Goal: Task Accomplishment & Management: Use online tool/utility

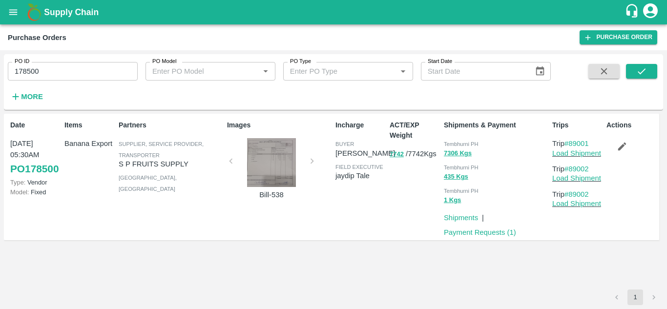
click at [62, 79] on input "178500" at bounding box center [73, 71] width 130 height 19
paste input "text"
click at [637, 67] on icon "submit" at bounding box center [641, 71] width 11 height 11
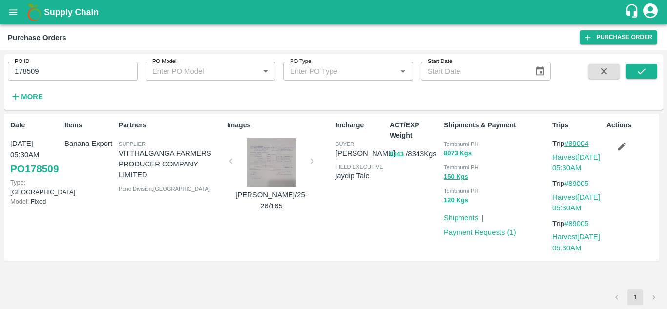
drag, startPoint x: 593, startPoint y: 140, endPoint x: 570, endPoint y: 143, distance: 23.6
click at [570, 143] on p "Trip #89004" at bounding box center [577, 143] width 50 height 11
copy link "89004"
drag, startPoint x: 64, startPoint y: 84, endPoint x: 48, endPoint y: 78, distance: 17.0
click at [48, 78] on div "PO ID 178509 PO ID PO Model PO Model   * PO Type PO Type   * Start Date Start D…" at bounding box center [275, 79] width 551 height 51
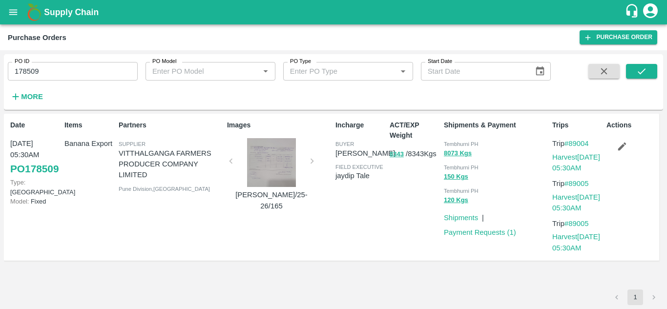
click at [48, 78] on input "178509" at bounding box center [73, 71] width 130 height 19
paste input "text"
click at [636, 70] on icon "submit" at bounding box center [641, 71] width 11 height 11
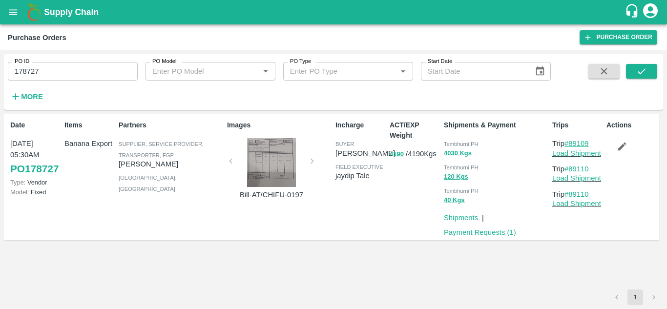
drag, startPoint x: 595, startPoint y: 144, endPoint x: 571, endPoint y: 146, distance: 23.5
click at [571, 146] on p "Trip #89109" at bounding box center [577, 143] width 50 height 11
copy link "89109"
click at [43, 76] on input "178727" at bounding box center [73, 71] width 130 height 19
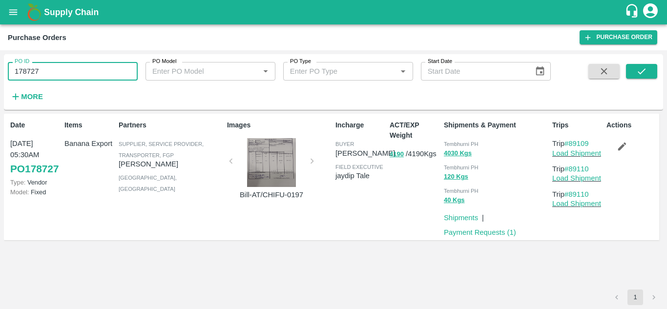
paste input "text"
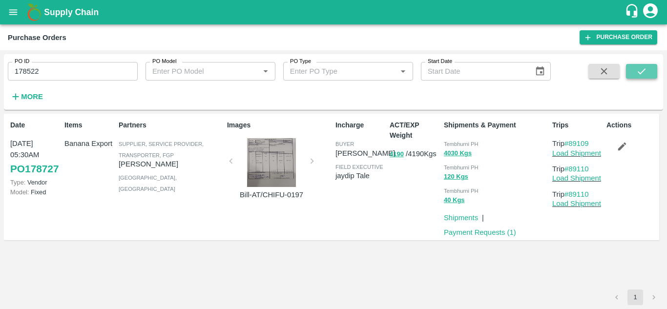
click at [641, 69] on icon "submit" at bounding box center [641, 71] width 11 height 11
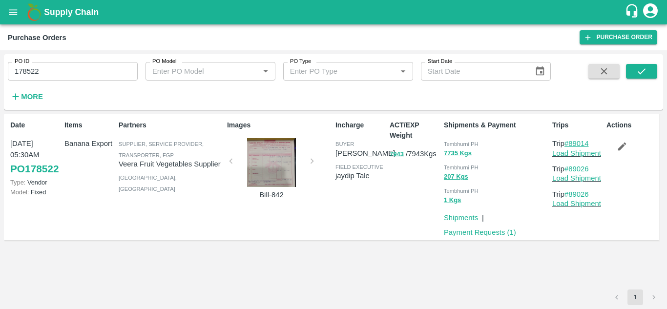
drag, startPoint x: 594, startPoint y: 141, endPoint x: 571, endPoint y: 141, distance: 22.5
click at [571, 141] on p "Trip #89014" at bounding box center [577, 143] width 50 height 11
copy link "89014"
click at [59, 70] on input "178522" at bounding box center [73, 71] width 130 height 19
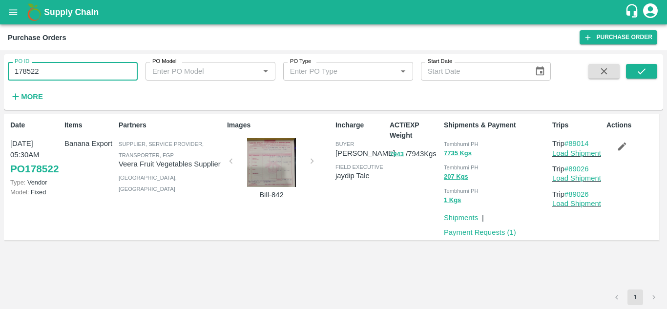
paste input "text"
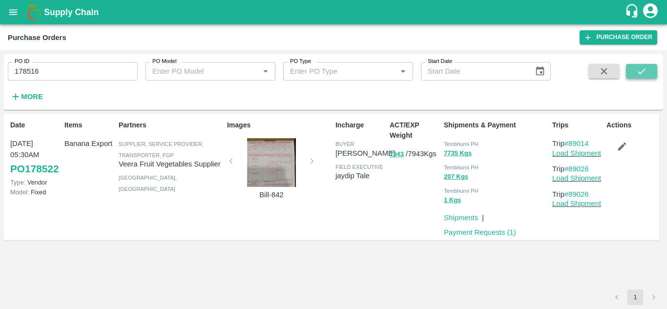
click at [639, 71] on icon "submit" at bounding box center [641, 71] width 11 height 11
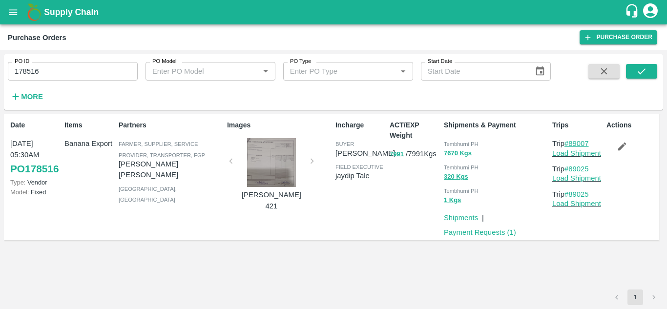
drag, startPoint x: 594, startPoint y: 143, endPoint x: 570, endPoint y: 144, distance: 24.4
click at [570, 144] on p "Trip #89007" at bounding box center [577, 143] width 50 height 11
copy link "89007"
click at [62, 64] on input "178516" at bounding box center [73, 71] width 130 height 19
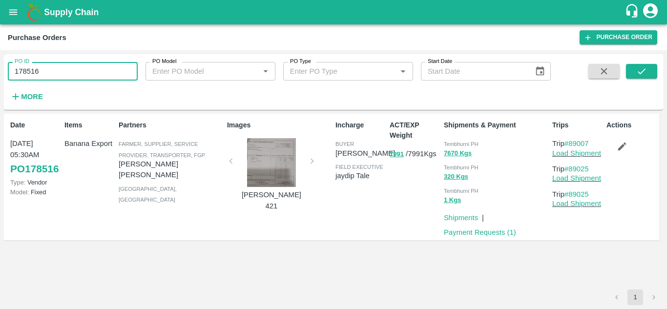
paste input "text"
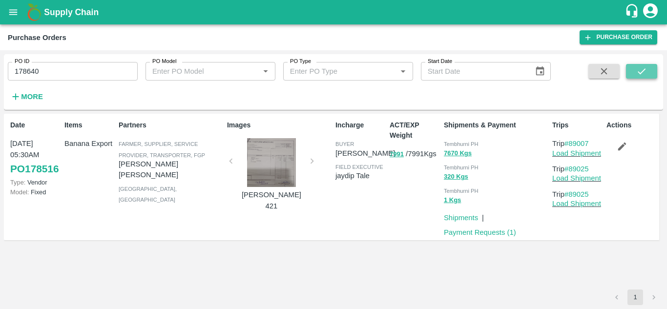
click at [641, 73] on icon "submit" at bounding box center [642, 71] width 8 height 6
drag, startPoint x: 595, startPoint y: 144, endPoint x: 572, endPoint y: 146, distance: 23.5
click at [572, 146] on p "Trip #89034" at bounding box center [577, 143] width 50 height 11
copy link "89034"
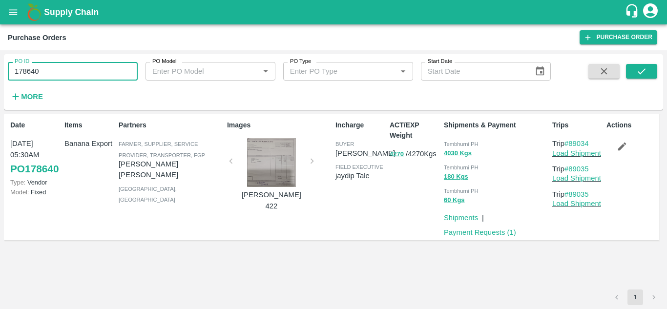
click at [51, 73] on input "178640" at bounding box center [73, 71] width 130 height 19
paste input "text"
click at [644, 68] on icon "submit" at bounding box center [641, 71] width 11 height 11
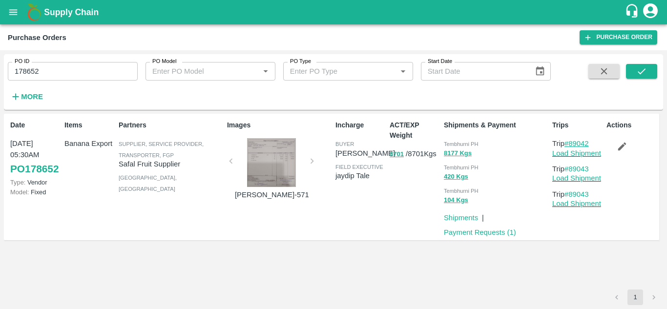
drag, startPoint x: 596, startPoint y: 141, endPoint x: 571, endPoint y: 142, distance: 25.9
click at [571, 142] on p "Trip #89042" at bounding box center [577, 143] width 50 height 11
copy link "89042"
click at [52, 70] on input "178652" at bounding box center [73, 71] width 130 height 19
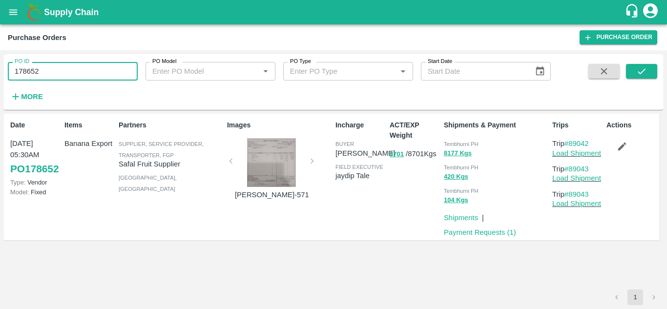
paste input "text"
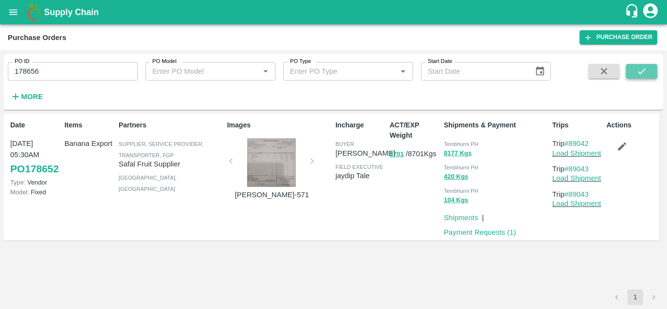
click at [640, 69] on icon "submit" at bounding box center [641, 71] width 11 height 11
drag, startPoint x: 594, startPoint y: 144, endPoint x: 569, endPoint y: 145, distance: 24.9
click at [569, 145] on p "Trip #89048" at bounding box center [577, 143] width 50 height 11
copy link "89048"
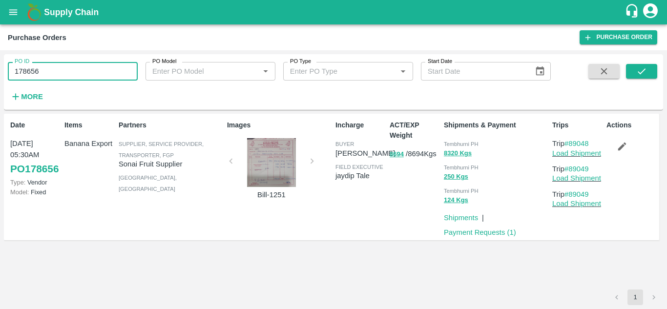
click at [54, 72] on input "178656" at bounding box center [73, 71] width 130 height 19
click at [48, 76] on input "178656" at bounding box center [73, 71] width 130 height 19
paste input "text"
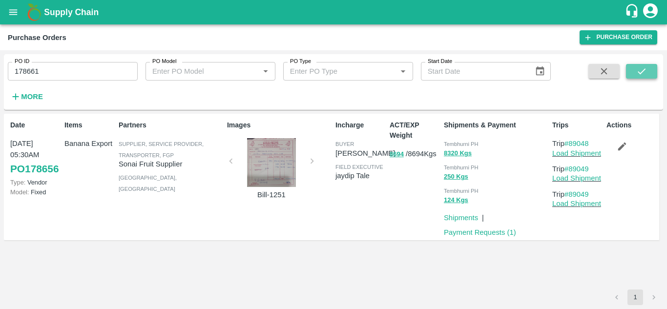
click at [645, 72] on icon "submit" at bounding box center [641, 71] width 11 height 11
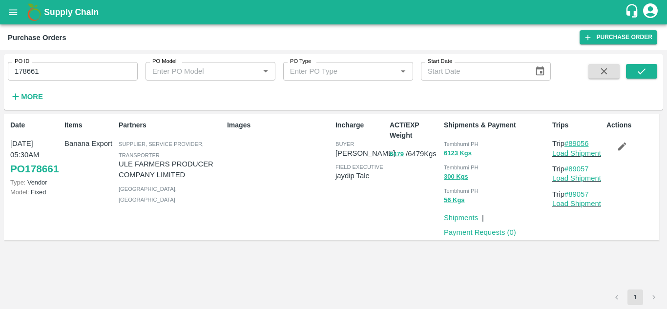
drag, startPoint x: 594, startPoint y: 141, endPoint x: 571, endPoint y: 142, distance: 23.0
click at [571, 142] on p "Trip #89056" at bounding box center [577, 143] width 50 height 11
copy link "89056"
click at [62, 76] on input "178661" at bounding box center [73, 71] width 130 height 19
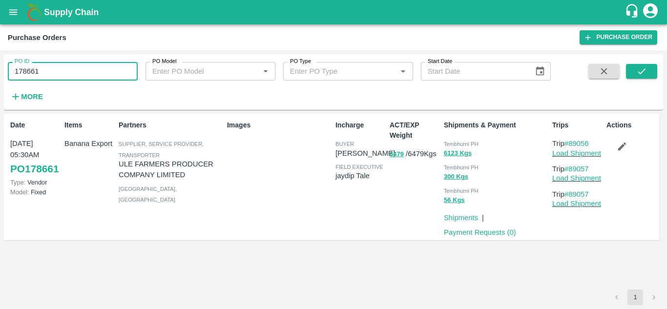
paste input "text"
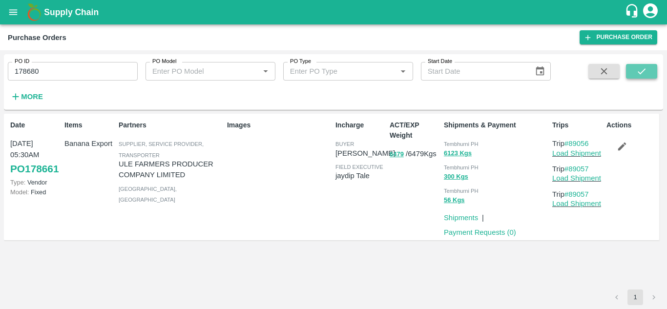
click at [637, 71] on icon "submit" at bounding box center [641, 71] width 11 height 11
drag, startPoint x: 593, startPoint y: 140, endPoint x: 572, endPoint y: 142, distance: 21.1
click at [572, 142] on p "Trip #89064" at bounding box center [577, 143] width 50 height 11
copy link "89064"
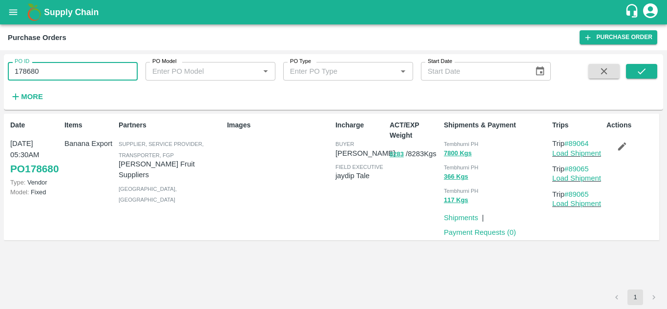
click at [49, 68] on input "178680" at bounding box center [73, 71] width 130 height 19
paste input "text"
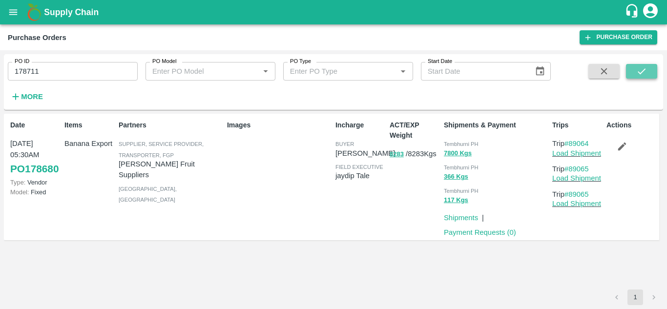
click at [645, 69] on icon "submit" at bounding box center [642, 71] width 8 height 6
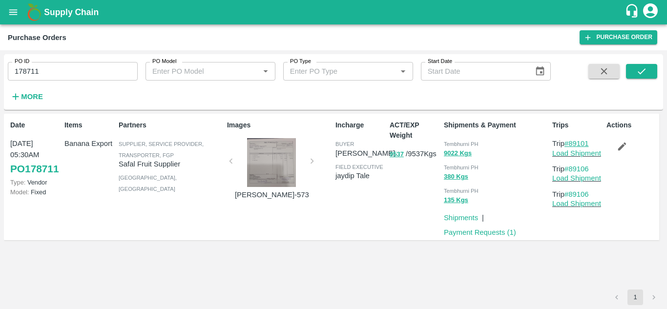
drag, startPoint x: 594, startPoint y: 141, endPoint x: 571, endPoint y: 143, distance: 22.5
click at [571, 143] on p "Trip #89101" at bounding box center [577, 143] width 50 height 11
copy link "89101"
click at [63, 68] on input "178711" at bounding box center [73, 71] width 130 height 19
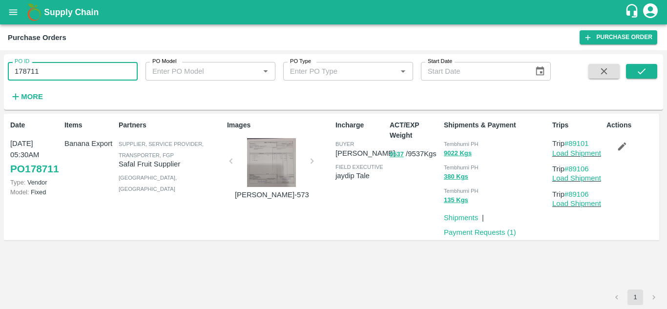
paste input "text"
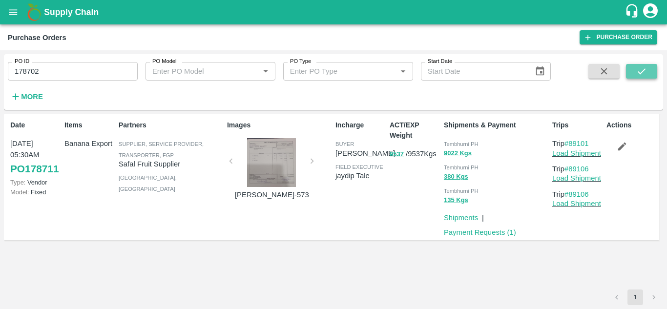
click at [642, 70] on icon "submit" at bounding box center [641, 71] width 11 height 11
drag, startPoint x: 593, startPoint y: 145, endPoint x: 572, endPoint y: 137, distance: 22.0
click at [572, 137] on div "Trips Trip #89084 Load Shipment Trip #89087 Load Shipment Trip #89087 Load Ship…" at bounding box center [576, 177] width 54 height 122
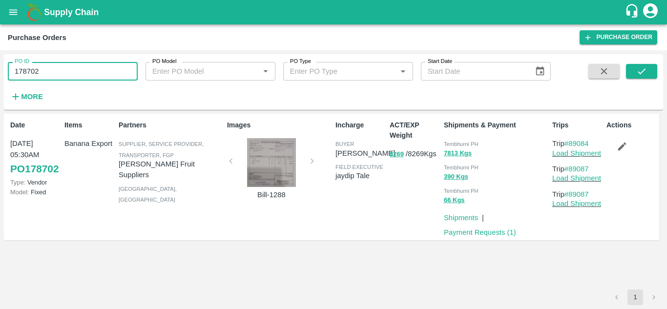
click at [42, 73] on input "178702" at bounding box center [73, 71] width 130 height 19
paste input "text"
click at [647, 70] on icon "submit" at bounding box center [641, 71] width 11 height 11
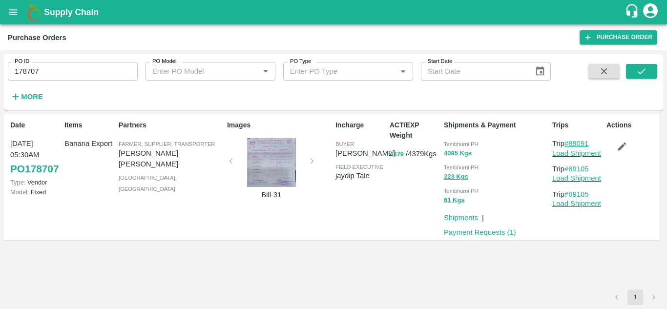
drag, startPoint x: 594, startPoint y: 145, endPoint x: 571, endPoint y: 146, distance: 22.5
click at [571, 146] on p "Trip #89091" at bounding box center [577, 143] width 50 height 11
click at [42, 75] on input "178707" at bounding box center [73, 71] width 130 height 19
paste input "text"
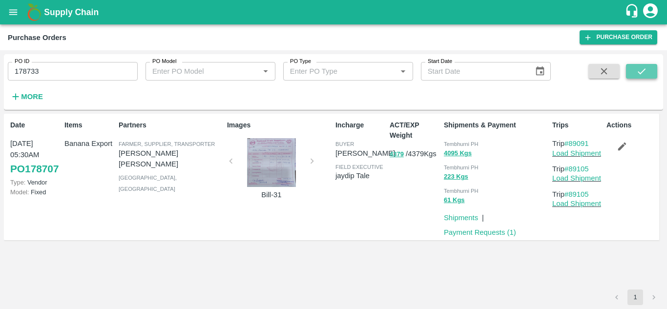
click at [649, 74] on button "submit" at bounding box center [641, 71] width 31 height 15
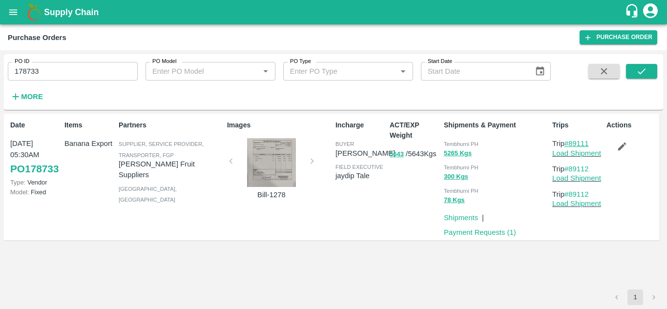
drag, startPoint x: 592, startPoint y: 142, endPoint x: 570, endPoint y: 143, distance: 21.5
click at [570, 143] on p "Trip #89111" at bounding box center [577, 143] width 50 height 11
click at [45, 70] on input "178733" at bounding box center [73, 71] width 130 height 19
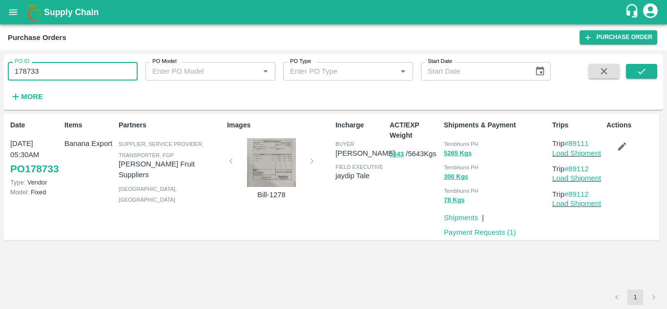
paste input "text"
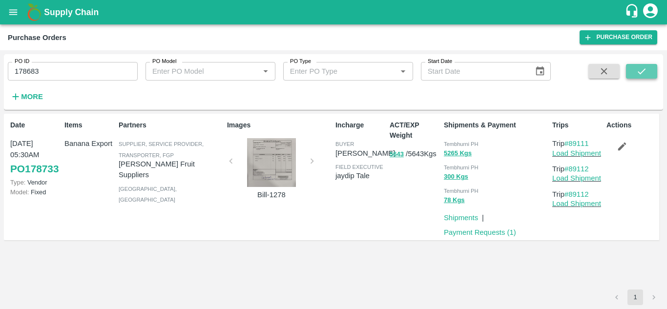
click at [641, 75] on icon "submit" at bounding box center [641, 71] width 11 height 11
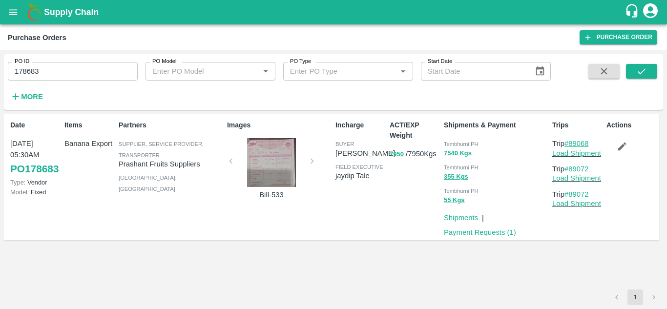
drag, startPoint x: 592, startPoint y: 141, endPoint x: 571, endPoint y: 143, distance: 20.6
click at [571, 143] on p "Trip #89068" at bounding box center [577, 143] width 50 height 11
click at [43, 76] on input "178683" at bounding box center [73, 71] width 130 height 19
paste input "text"
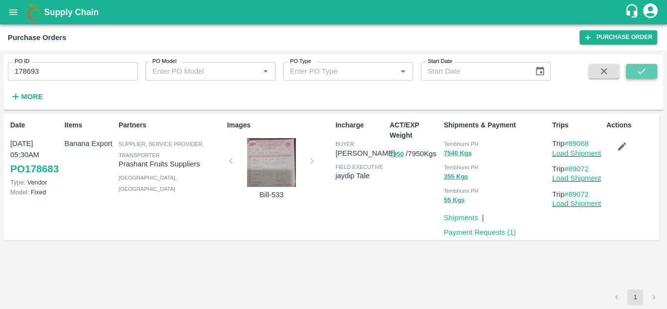
click at [640, 69] on icon "submit" at bounding box center [641, 71] width 11 height 11
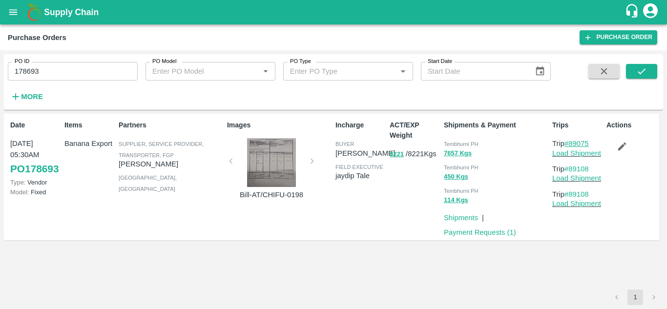
drag, startPoint x: 597, startPoint y: 144, endPoint x: 572, endPoint y: 142, distance: 25.0
click at [572, 142] on p "Trip #89075" at bounding box center [577, 143] width 50 height 11
click at [52, 70] on input "178693" at bounding box center [73, 71] width 130 height 19
paste input "text"
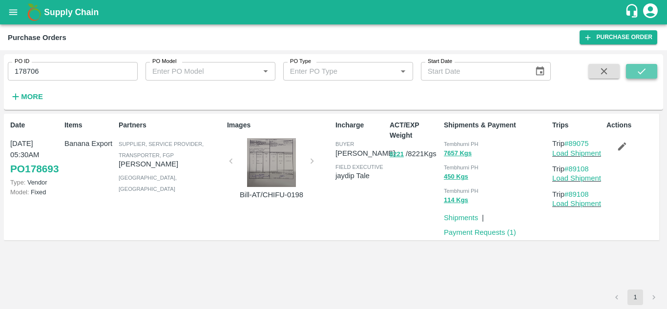
click at [643, 71] on icon "submit" at bounding box center [642, 71] width 8 height 6
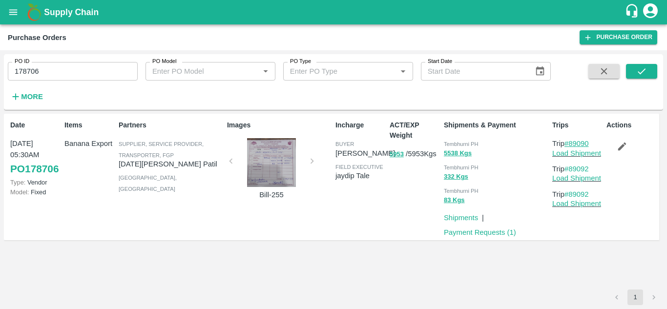
drag, startPoint x: 595, startPoint y: 143, endPoint x: 571, endPoint y: 142, distance: 23.9
click at [571, 142] on p "Trip #89090" at bounding box center [577, 143] width 50 height 11
click at [48, 68] on input "178706" at bounding box center [73, 71] width 130 height 19
paste input "text"
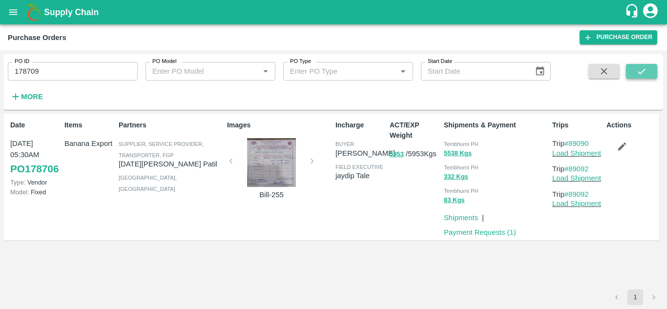
click at [648, 72] on button "submit" at bounding box center [641, 71] width 31 height 15
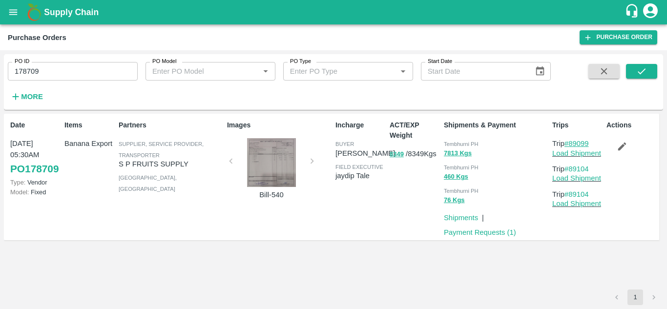
drag, startPoint x: 594, startPoint y: 143, endPoint x: 571, endPoint y: 143, distance: 23.4
click at [571, 143] on p "Trip #89099" at bounding box center [577, 143] width 50 height 11
click at [66, 76] on input "178709" at bounding box center [73, 71] width 130 height 19
paste input "text"
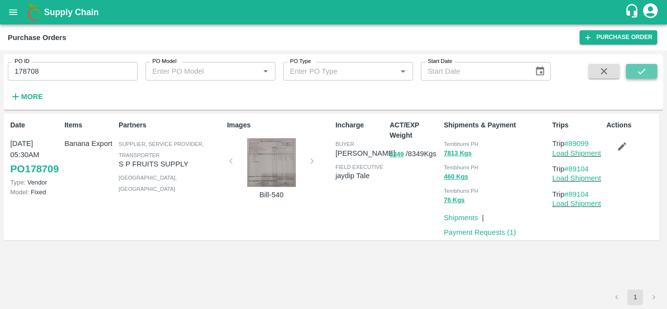
click at [645, 73] on icon "submit" at bounding box center [641, 71] width 11 height 11
click at [641, 70] on icon "submit" at bounding box center [641, 71] width 11 height 11
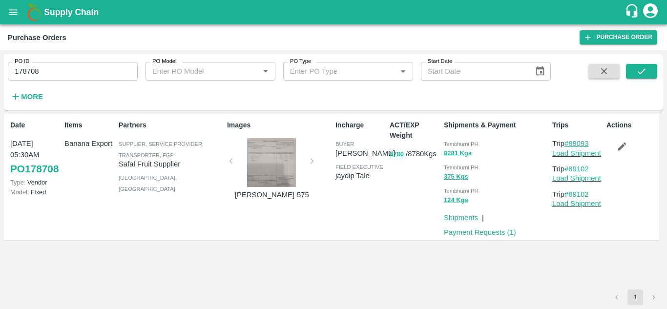
drag, startPoint x: 595, startPoint y: 142, endPoint x: 571, endPoint y: 142, distance: 23.9
click at [571, 142] on p "Trip #89093" at bounding box center [577, 143] width 50 height 11
click at [46, 67] on input "178708" at bounding box center [73, 71] width 130 height 19
paste input "text"
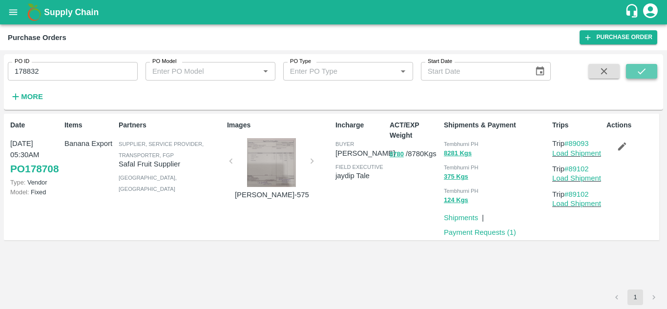
click at [646, 71] on icon "submit" at bounding box center [641, 71] width 11 height 11
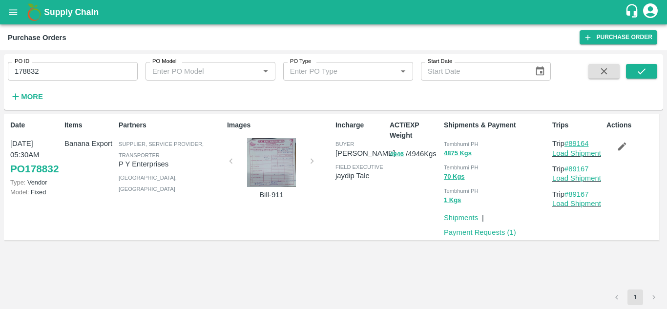
drag, startPoint x: 597, startPoint y: 140, endPoint x: 571, endPoint y: 145, distance: 25.8
click at [571, 145] on p "Trip #89164" at bounding box center [577, 143] width 50 height 11
click at [75, 68] on input "178832" at bounding box center [73, 71] width 130 height 19
paste input "text"
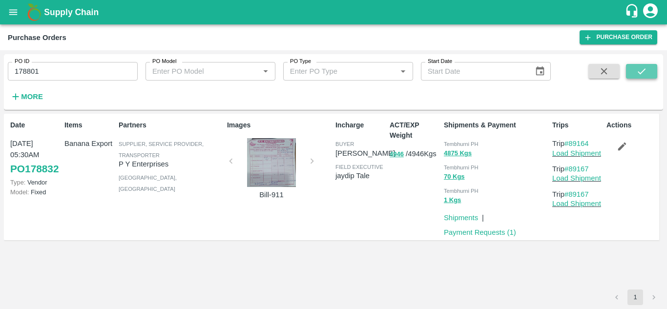
click at [634, 74] on button "submit" at bounding box center [641, 71] width 31 height 15
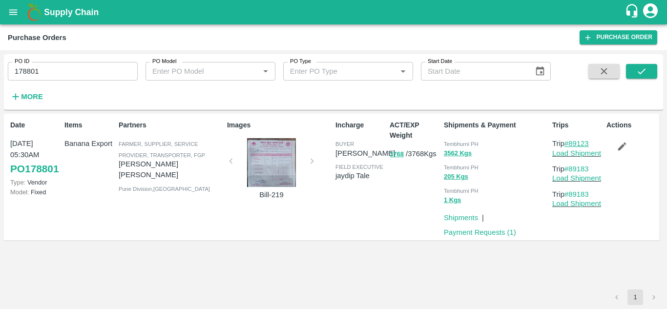
drag, startPoint x: 593, startPoint y: 141, endPoint x: 572, endPoint y: 143, distance: 21.1
click at [572, 143] on p "Trip #89123" at bounding box center [577, 143] width 50 height 11
click at [50, 80] on input "178801" at bounding box center [73, 71] width 130 height 19
paste input "text"
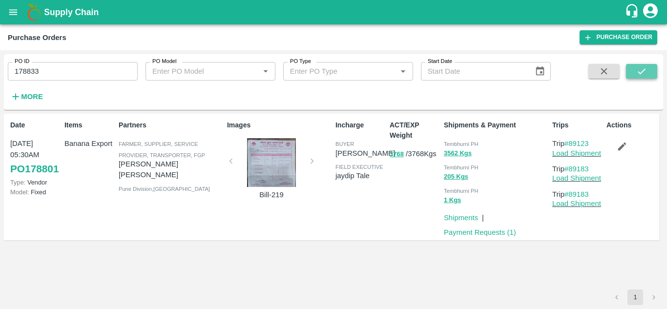
click at [642, 71] on icon "submit" at bounding box center [641, 71] width 11 height 11
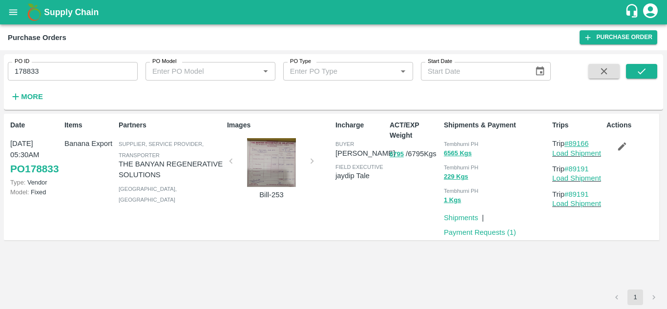
drag, startPoint x: 595, startPoint y: 143, endPoint x: 572, endPoint y: 143, distance: 23.0
click at [572, 143] on p "Trip #89166" at bounding box center [577, 143] width 50 height 11
drag, startPoint x: 64, startPoint y: 61, endPoint x: 49, endPoint y: 68, distance: 17.0
click at [49, 68] on div "PO ID 178833 PO ID" at bounding box center [69, 67] width 138 height 26
click at [49, 68] on input "178833" at bounding box center [73, 71] width 130 height 19
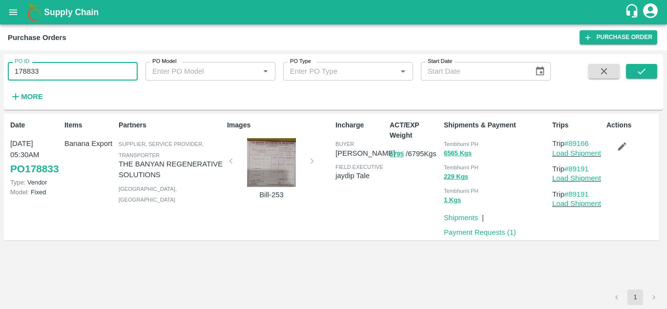
click at [48, 69] on input "178833" at bounding box center [73, 71] width 130 height 19
paste input "text"
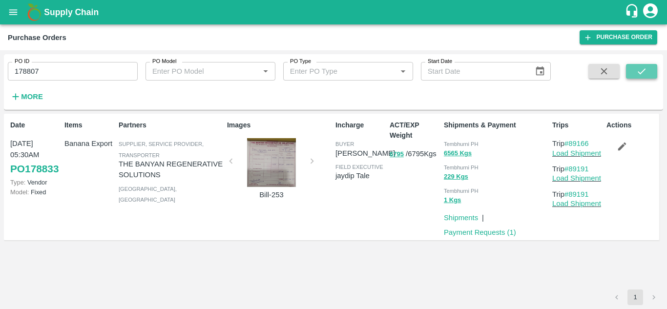
click at [641, 70] on icon "submit" at bounding box center [641, 71] width 11 height 11
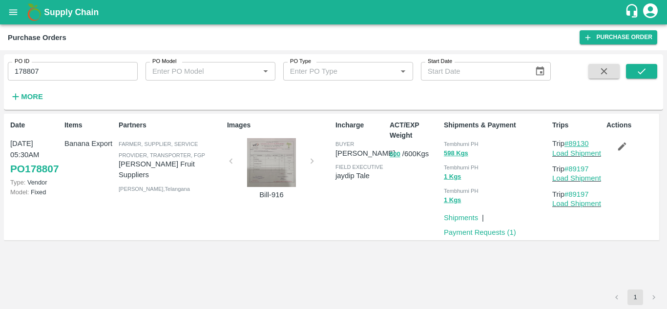
drag, startPoint x: 594, startPoint y: 142, endPoint x: 571, endPoint y: 147, distance: 23.4
click at [571, 147] on p "Trip #89130" at bounding box center [577, 143] width 50 height 11
click at [47, 63] on input "178807" at bounding box center [73, 71] width 130 height 19
paste input "text"
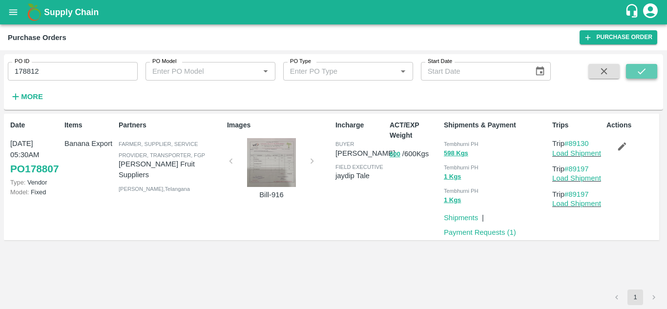
click at [639, 69] on icon "submit" at bounding box center [641, 71] width 11 height 11
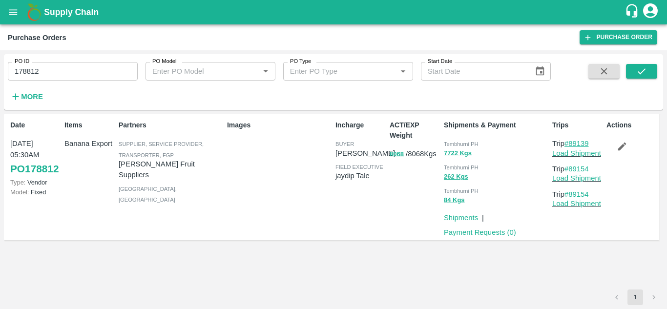
drag, startPoint x: 592, startPoint y: 140, endPoint x: 572, endPoint y: 142, distance: 20.6
click at [572, 142] on p "Trip #89139" at bounding box center [577, 143] width 50 height 11
click at [41, 75] on input "178812" at bounding box center [73, 71] width 130 height 19
paste input "text"
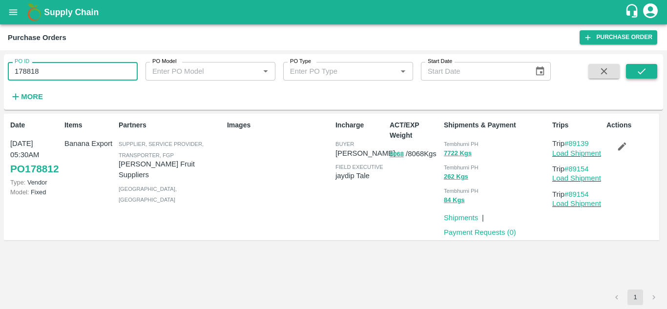
click at [643, 68] on icon "submit" at bounding box center [641, 71] width 11 height 11
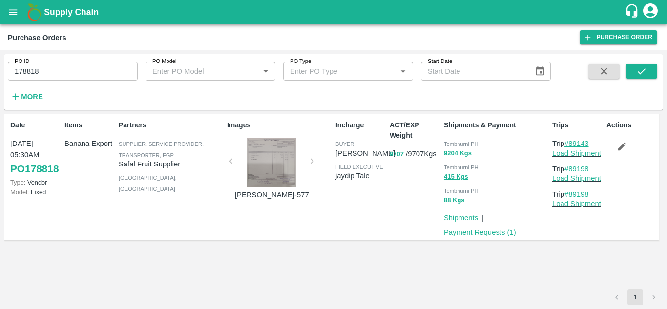
drag, startPoint x: 592, startPoint y: 144, endPoint x: 571, endPoint y: 145, distance: 21.5
click at [571, 145] on p "Trip #89143" at bounding box center [577, 143] width 50 height 11
click at [52, 70] on input "178818" at bounding box center [73, 71] width 130 height 19
paste input "text"
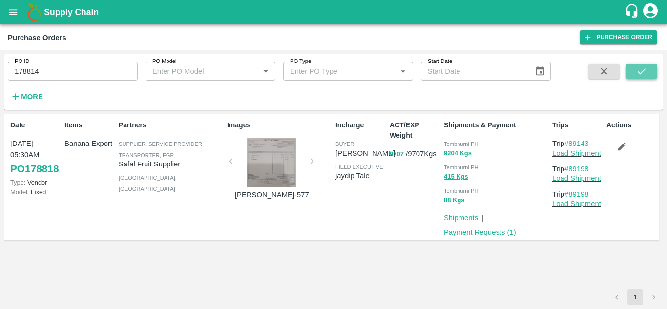
click at [649, 69] on button "submit" at bounding box center [641, 71] width 31 height 15
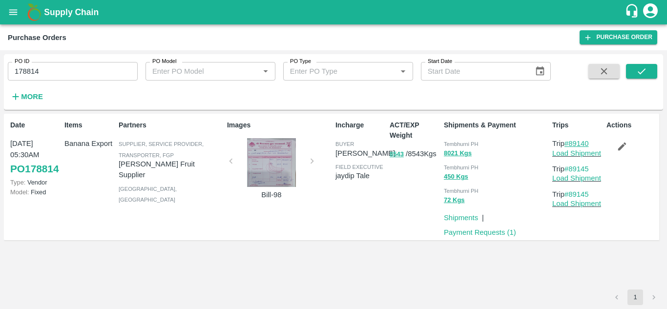
drag, startPoint x: 595, startPoint y: 143, endPoint x: 571, endPoint y: 147, distance: 24.3
click at [571, 147] on p "Trip #89140" at bounding box center [577, 143] width 50 height 11
click at [64, 73] on input "178814" at bounding box center [73, 71] width 130 height 19
paste input "text"
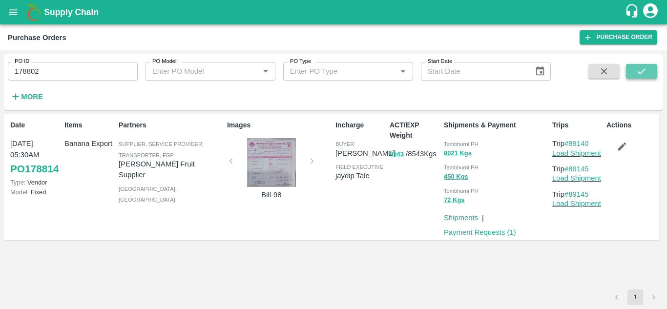
click at [645, 70] on icon "submit" at bounding box center [641, 71] width 11 height 11
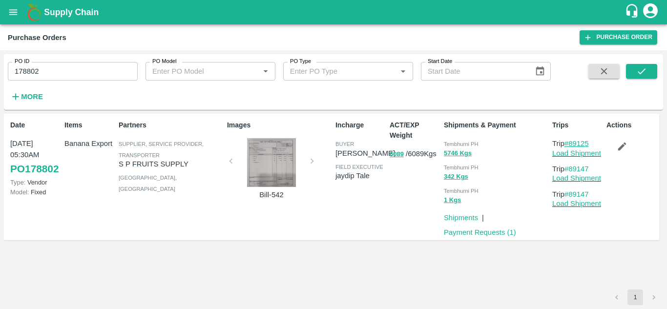
drag, startPoint x: 595, startPoint y: 142, endPoint x: 571, endPoint y: 143, distance: 24.0
click at [571, 143] on p "Trip #89125" at bounding box center [577, 143] width 50 height 11
click at [57, 79] on input "178802" at bounding box center [73, 71] width 130 height 19
paste input "text"
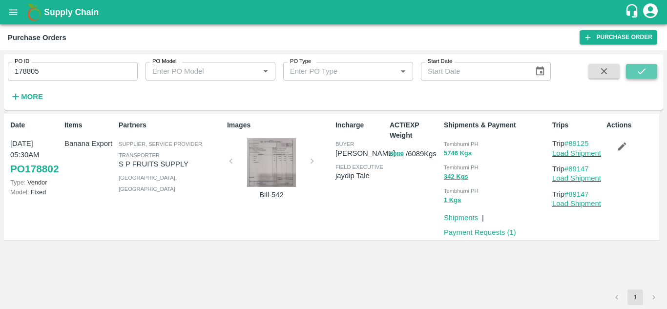
click at [645, 67] on icon "submit" at bounding box center [641, 71] width 11 height 11
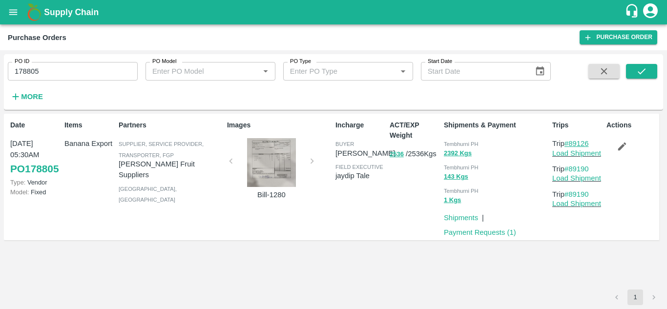
drag, startPoint x: 594, startPoint y: 142, endPoint x: 571, endPoint y: 143, distance: 23.5
click at [571, 143] on p "Trip #89126" at bounding box center [577, 143] width 50 height 11
click at [50, 73] on input "178805" at bounding box center [73, 71] width 130 height 19
paste input "text"
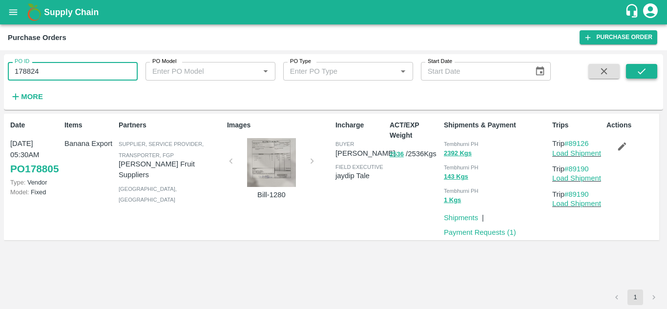
click at [645, 72] on icon "submit" at bounding box center [641, 71] width 11 height 11
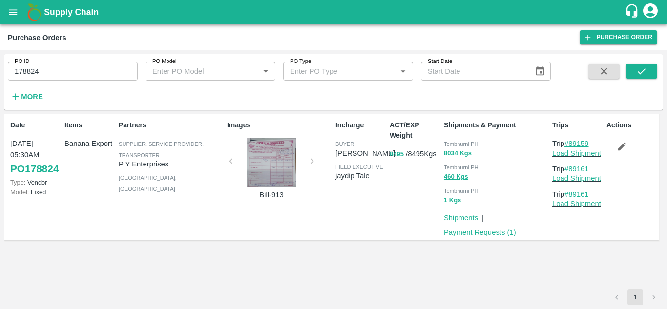
drag, startPoint x: 595, startPoint y: 143, endPoint x: 572, endPoint y: 140, distance: 23.1
click at [572, 140] on p "Trip #89159" at bounding box center [577, 143] width 50 height 11
click at [49, 77] on input "178824" at bounding box center [73, 71] width 130 height 19
paste input "text"
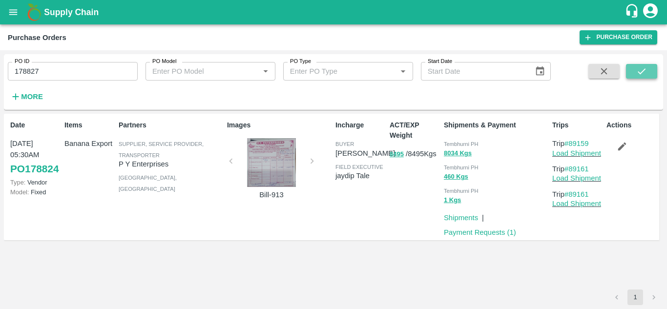
click at [648, 73] on button "submit" at bounding box center [641, 71] width 31 height 15
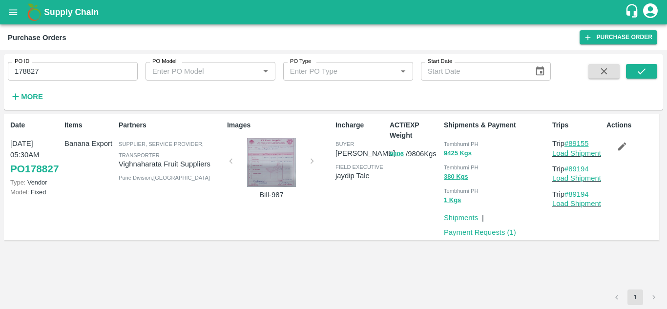
drag, startPoint x: 596, startPoint y: 144, endPoint x: 570, endPoint y: 144, distance: 26.9
click at [570, 144] on p "Trip #89155" at bounding box center [577, 143] width 50 height 11
click at [44, 68] on input "178827" at bounding box center [73, 71] width 130 height 19
paste input "text"
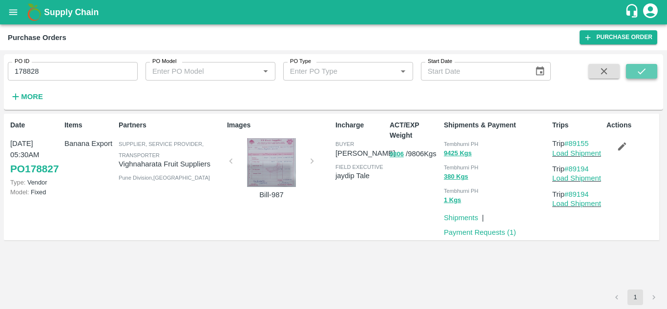
click at [651, 68] on button "submit" at bounding box center [641, 71] width 31 height 15
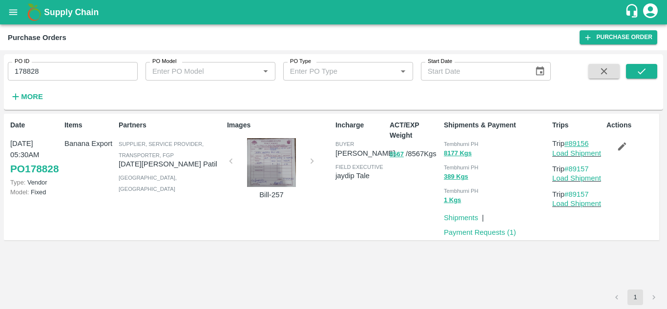
drag, startPoint x: 595, startPoint y: 141, endPoint x: 571, endPoint y: 143, distance: 24.0
click at [571, 143] on p "Trip #89156" at bounding box center [577, 143] width 50 height 11
click at [58, 68] on input "178828" at bounding box center [73, 71] width 130 height 19
paste input "text"
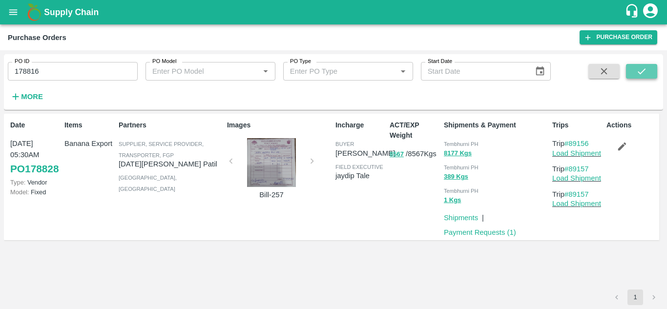
click at [641, 67] on icon "submit" at bounding box center [641, 71] width 11 height 11
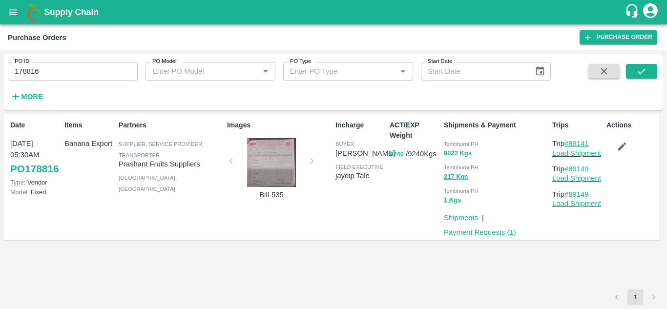
drag, startPoint x: 595, startPoint y: 145, endPoint x: 570, endPoint y: 142, distance: 25.6
click at [570, 142] on p "Trip #89141" at bounding box center [577, 143] width 50 height 11
click at [58, 68] on input "178816" at bounding box center [73, 71] width 130 height 19
paste input "text"
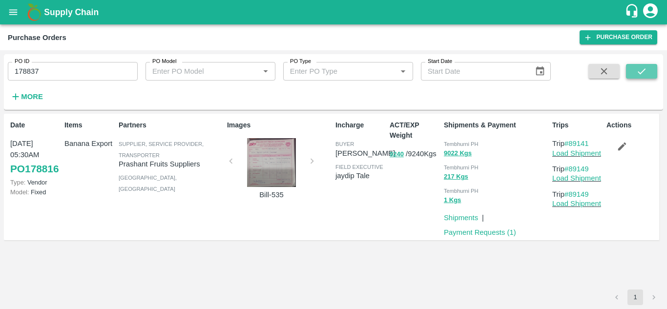
click at [636, 67] on icon "submit" at bounding box center [641, 71] width 11 height 11
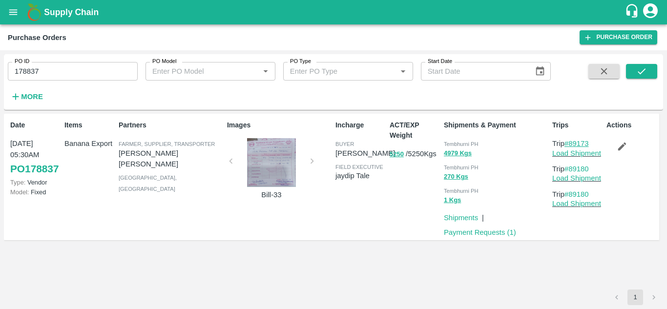
drag, startPoint x: 594, startPoint y: 141, endPoint x: 569, endPoint y: 143, distance: 25.0
click at [569, 143] on p "Trip #89173" at bounding box center [577, 143] width 50 height 11
click at [56, 76] on input "178837" at bounding box center [73, 71] width 130 height 19
paste input "text"
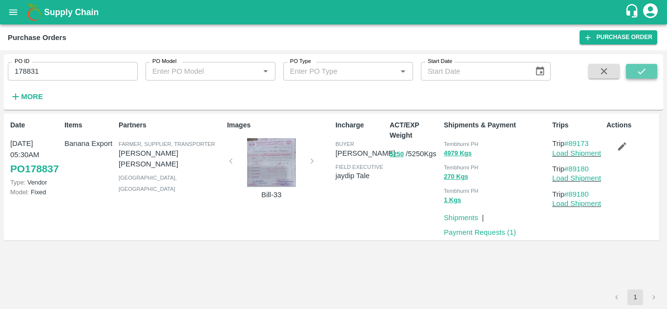
click at [638, 73] on icon "submit" at bounding box center [641, 71] width 11 height 11
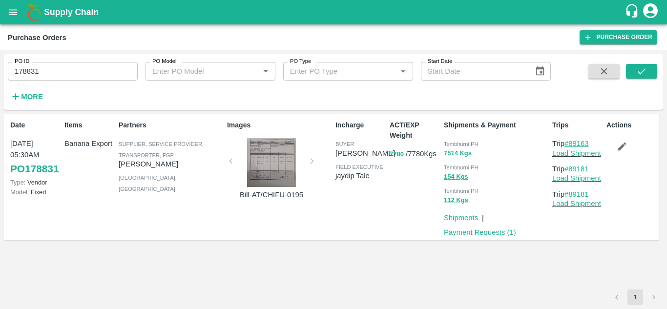
drag, startPoint x: 595, startPoint y: 142, endPoint x: 570, endPoint y: 143, distance: 25.4
click at [570, 143] on p "Trip #89163" at bounding box center [577, 143] width 50 height 11
click at [62, 68] on input "178831" at bounding box center [73, 71] width 130 height 19
paste input "text"
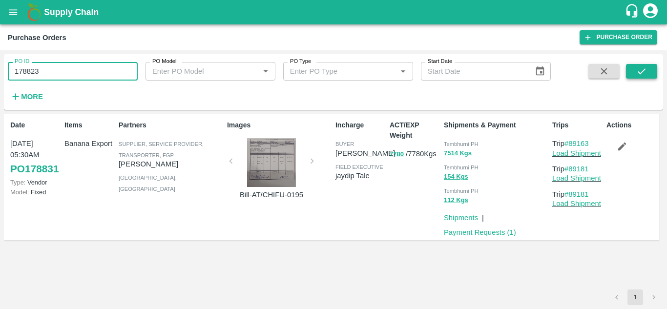
click at [646, 70] on icon "submit" at bounding box center [641, 71] width 11 height 11
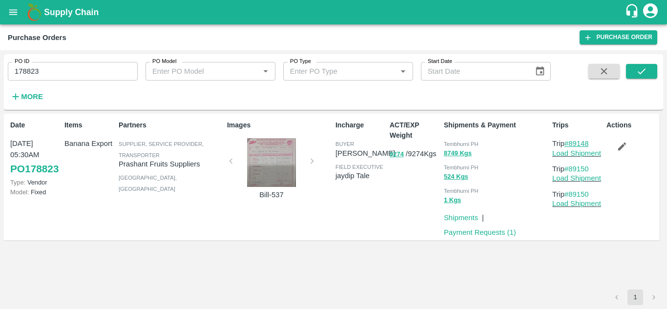
drag, startPoint x: 593, startPoint y: 142, endPoint x: 572, endPoint y: 141, distance: 21.0
click at [572, 141] on p "Trip #89148" at bounding box center [577, 143] width 50 height 11
click at [55, 75] on input "178823" at bounding box center [73, 71] width 130 height 19
paste input "text"
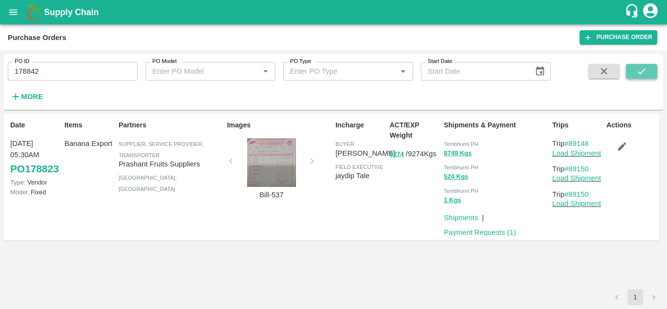
click at [642, 73] on icon "submit" at bounding box center [642, 71] width 8 height 6
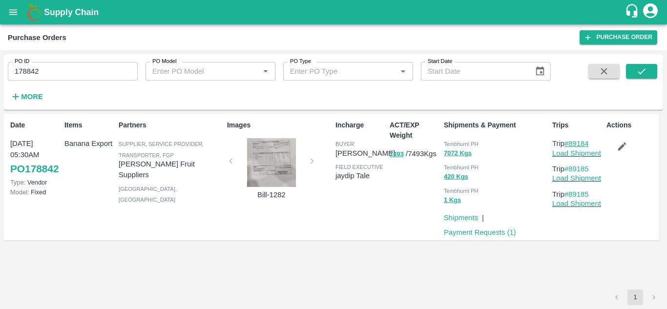
drag, startPoint x: 595, startPoint y: 143, endPoint x: 572, endPoint y: 142, distance: 23.0
click at [572, 142] on p "Trip #89184" at bounding box center [577, 143] width 50 height 11
click at [64, 64] on input "178842" at bounding box center [73, 71] width 130 height 19
paste input "text"
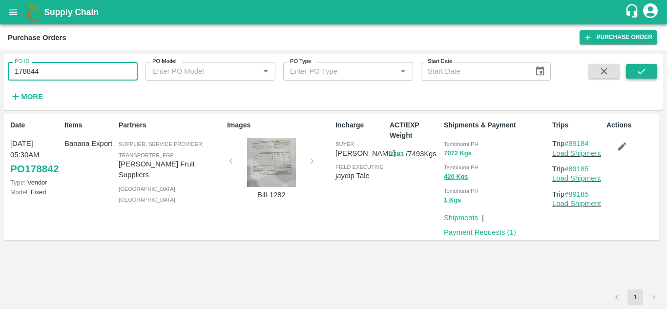
type input "178844"
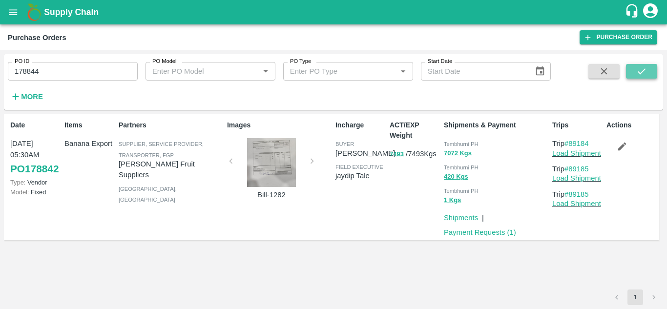
click at [646, 69] on icon "submit" at bounding box center [641, 71] width 11 height 11
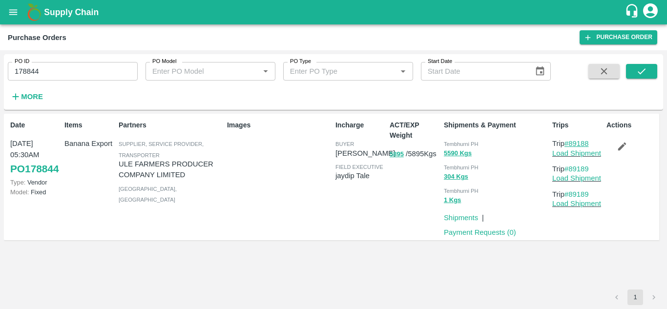
drag, startPoint x: 592, startPoint y: 143, endPoint x: 571, endPoint y: 143, distance: 22.0
click at [571, 143] on p "Trip #89188" at bounding box center [577, 143] width 50 height 11
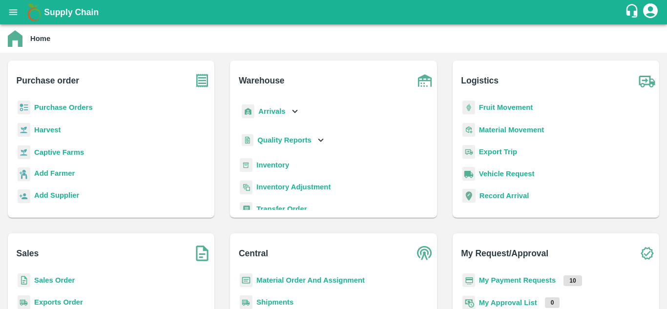
click at [509, 109] on b "Fruit Movement" at bounding box center [506, 108] width 54 height 8
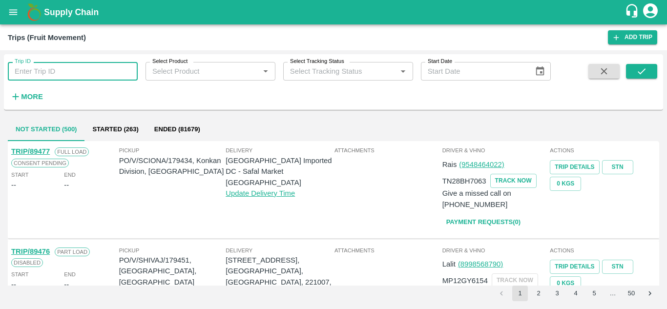
click at [30, 73] on input "Trip ID" at bounding box center [73, 71] width 130 height 19
click at [37, 65] on input "Trip ID" at bounding box center [73, 71] width 130 height 19
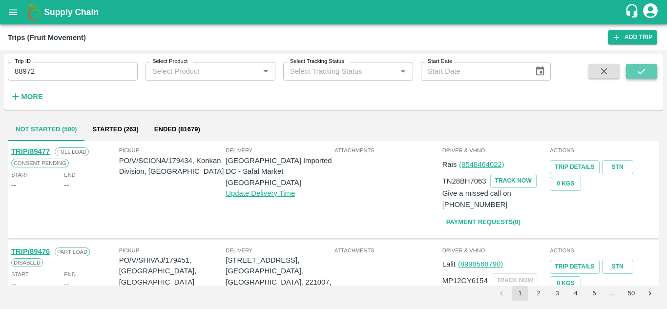
click at [642, 69] on icon "submit" at bounding box center [641, 71] width 11 height 11
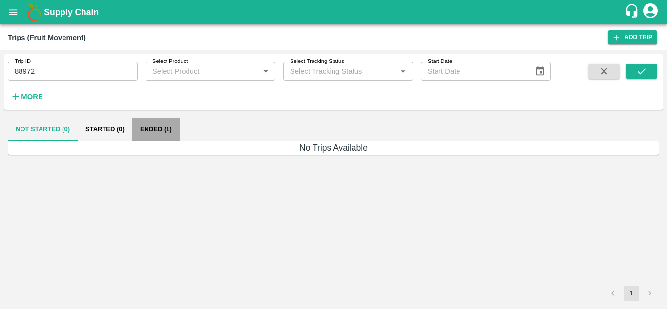
click at [152, 127] on button "Ended (1)" at bounding box center [155, 129] width 47 height 23
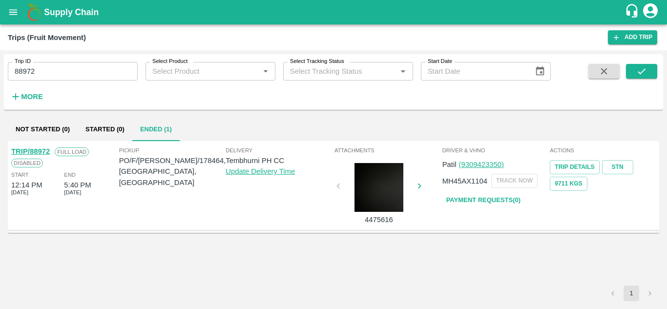
click at [504, 198] on link "Payment Requests( 0 )" at bounding box center [484, 200] width 82 height 17
click at [58, 73] on input "88972" at bounding box center [73, 71] width 130 height 19
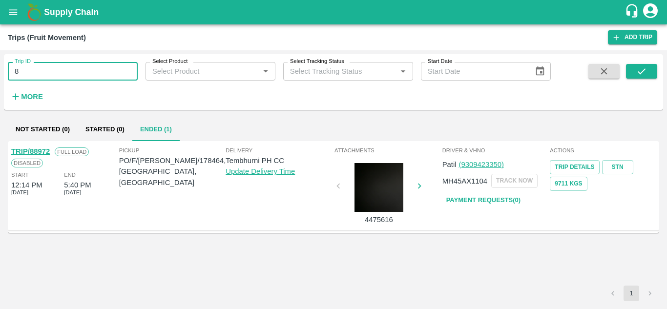
type input "8"
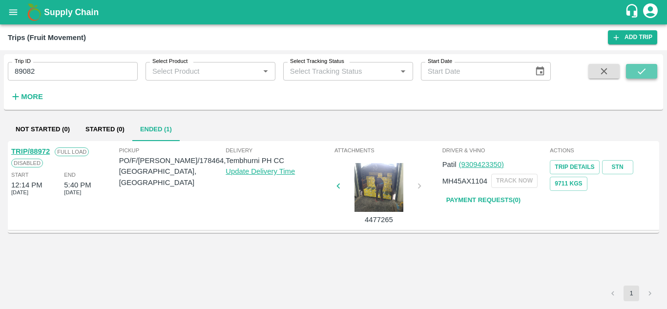
click at [639, 73] on icon "submit" at bounding box center [642, 71] width 8 height 6
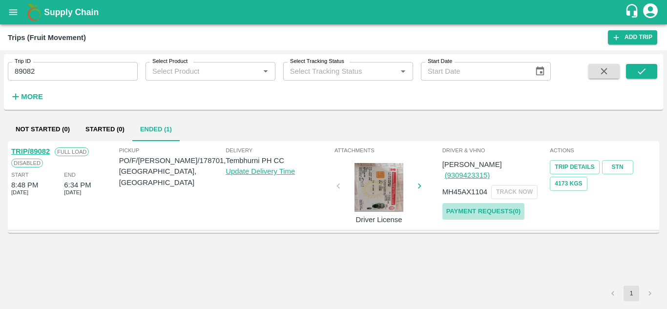
click at [494, 203] on link "Payment Requests( 0 )" at bounding box center [484, 211] width 82 height 17
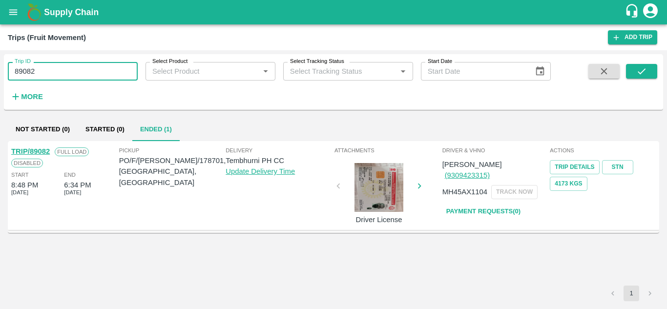
click at [52, 71] on input "89082" at bounding box center [73, 71] width 130 height 19
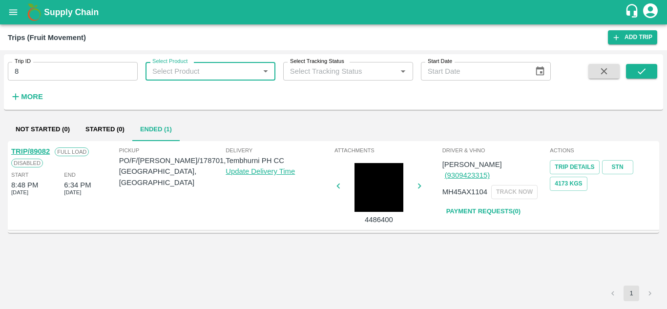
click at [52, 71] on input "8" at bounding box center [73, 71] width 130 height 19
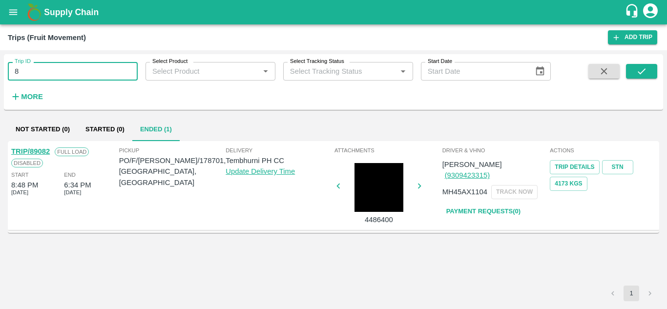
type input "8"
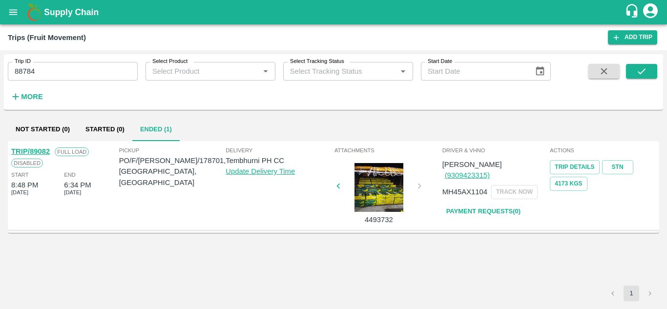
click at [652, 63] on div "Trip ID 88784 Trip ID Select Product Select Product   * Select Tracking Status …" at bounding box center [333, 82] width 659 height 48
click at [642, 65] on button "submit" at bounding box center [641, 71] width 31 height 15
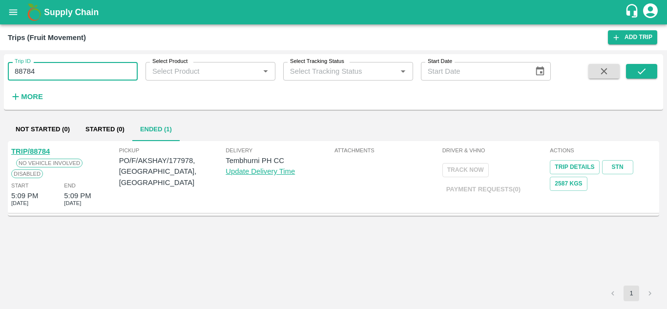
click at [71, 75] on input "88784" at bounding box center [73, 71] width 130 height 19
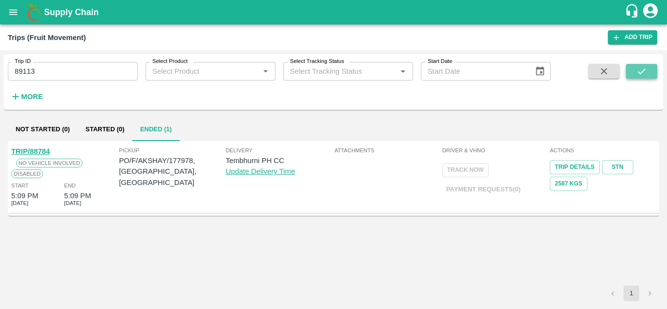
click at [648, 72] on button "submit" at bounding box center [641, 71] width 31 height 15
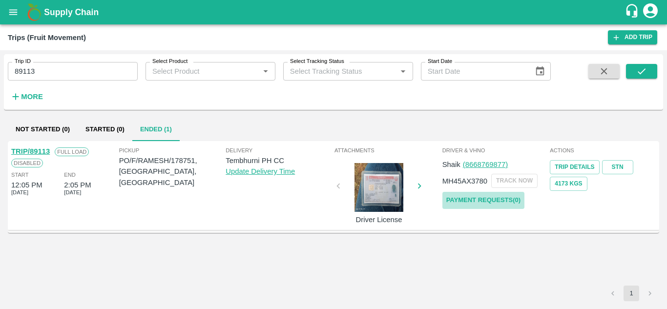
click at [517, 198] on link "Payment Requests( 0 )" at bounding box center [484, 200] width 82 height 17
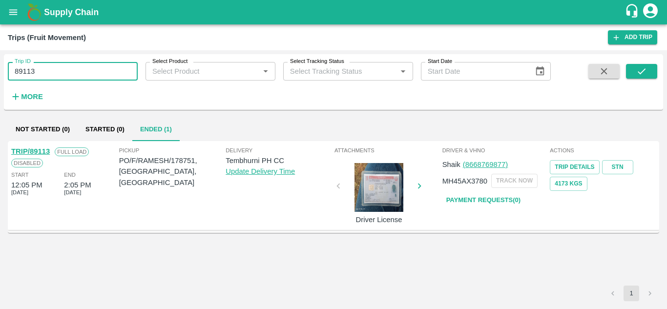
click at [62, 69] on input "89113" at bounding box center [73, 71] width 130 height 19
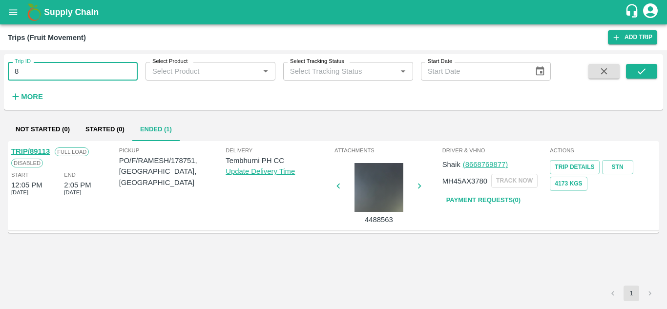
type input "8"
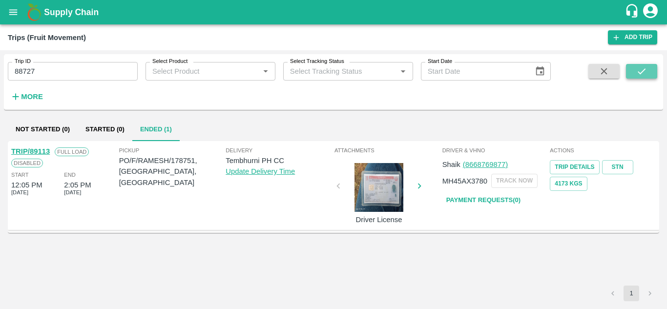
click at [646, 73] on icon "submit" at bounding box center [641, 71] width 11 height 11
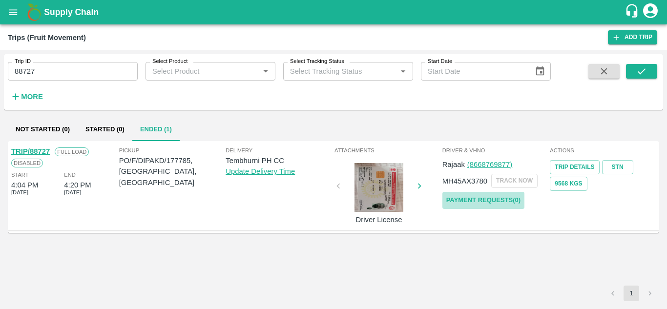
click at [498, 201] on link "Payment Requests( 0 )" at bounding box center [484, 200] width 82 height 17
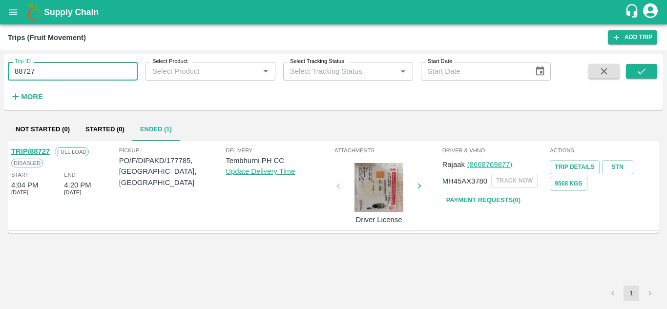
click at [51, 68] on input "88727" at bounding box center [73, 71] width 130 height 19
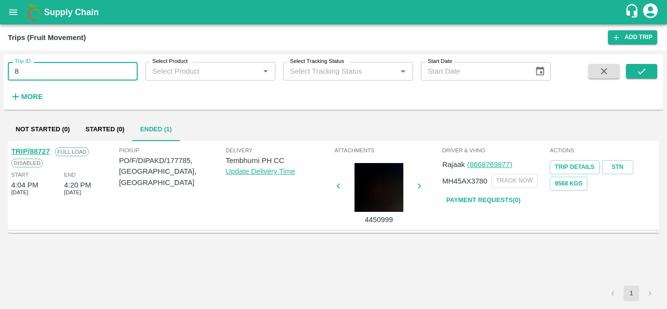
click at [52, 68] on input "8" at bounding box center [73, 71] width 130 height 19
paste input "text"
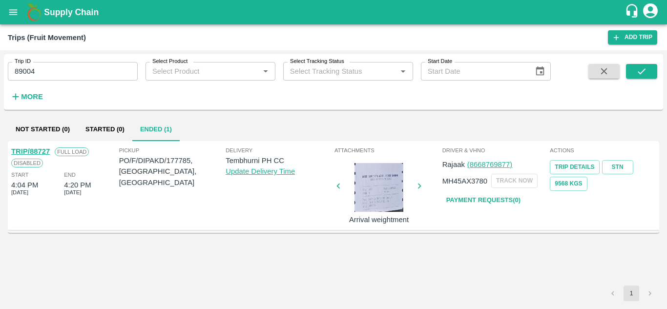
click at [235, 100] on div "Trip ID 89004 Trip ID Select Product Select Product   * Select Tracking Status …" at bounding box center [275, 79] width 551 height 51
click at [643, 68] on icon "submit" at bounding box center [641, 71] width 11 height 11
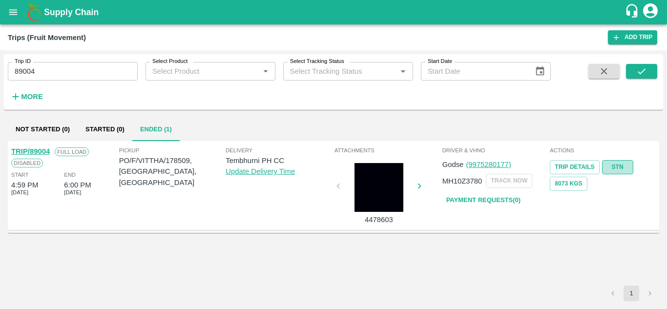
click at [615, 166] on link "STN" at bounding box center [617, 167] width 31 height 14
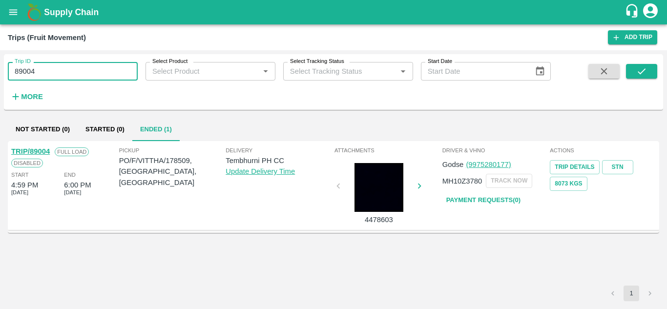
click at [51, 66] on input "89004" at bounding box center [73, 71] width 130 height 19
paste input "text"
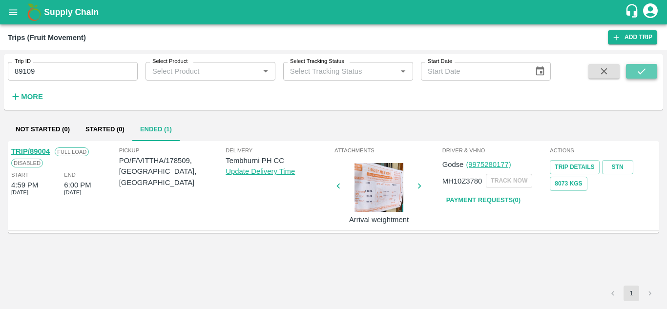
click at [646, 70] on icon "submit" at bounding box center [641, 71] width 11 height 11
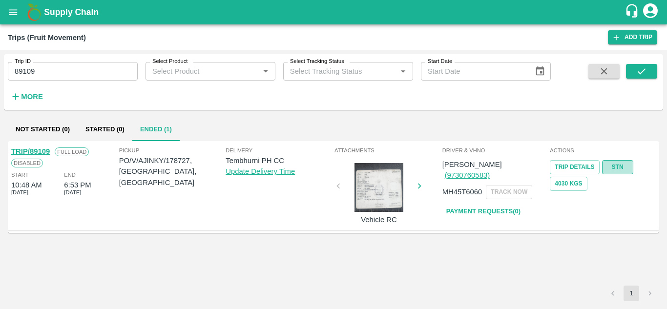
click at [620, 166] on link "STN" at bounding box center [617, 167] width 31 height 14
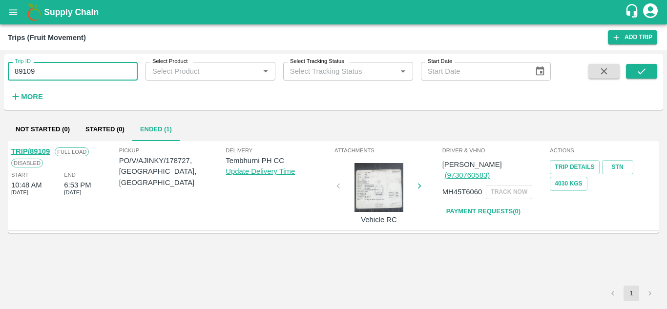
click at [52, 71] on input "89109" at bounding box center [73, 71] width 130 height 19
paste input "text"
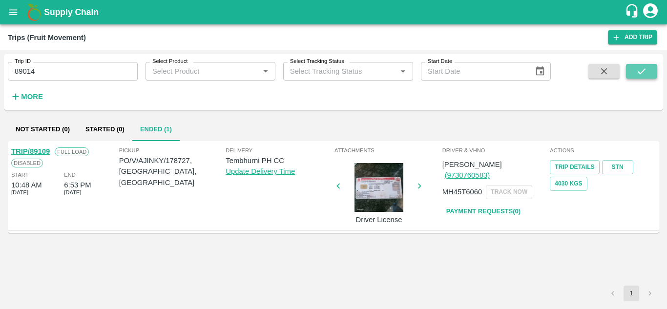
click at [639, 67] on icon "submit" at bounding box center [641, 71] width 11 height 11
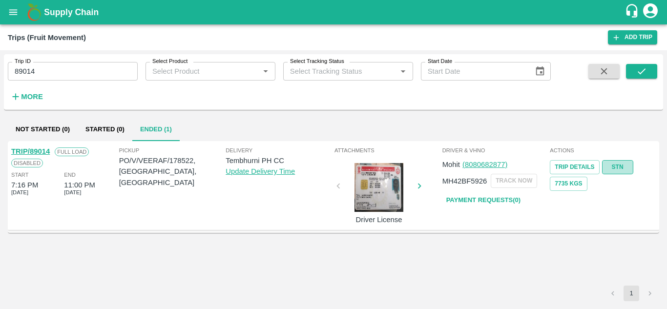
click at [619, 169] on link "STN" at bounding box center [617, 167] width 31 height 14
click at [62, 71] on input "89014" at bounding box center [73, 71] width 130 height 19
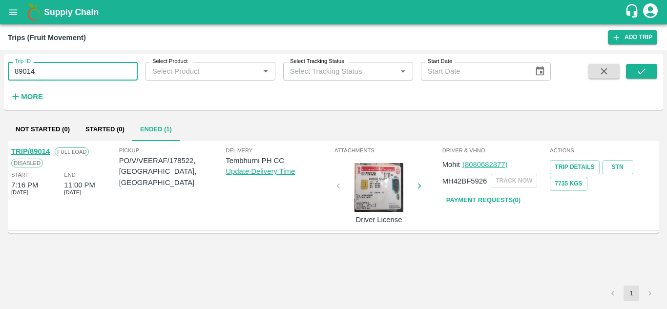
click at [62, 71] on input "89014" at bounding box center [73, 71] width 130 height 19
paste input "text"
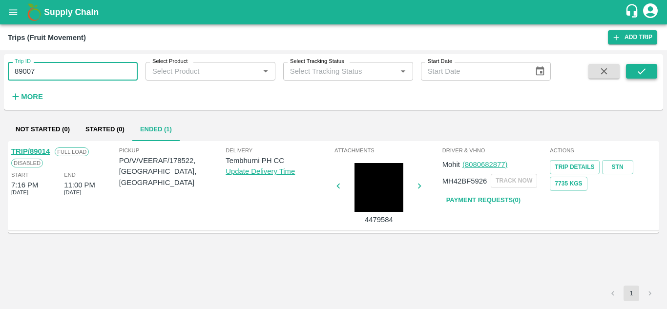
click at [646, 65] on button "submit" at bounding box center [641, 71] width 31 height 15
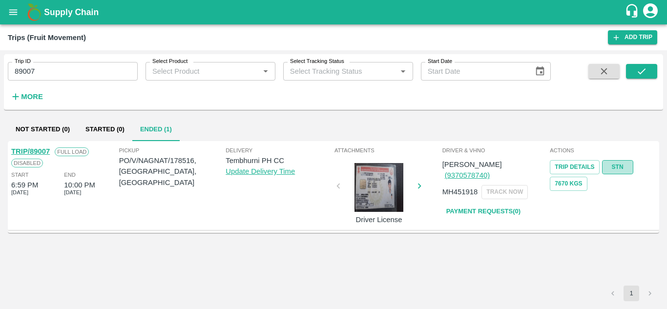
click at [615, 166] on link "STN" at bounding box center [617, 167] width 31 height 14
click at [41, 66] on input "89007" at bounding box center [73, 71] width 130 height 19
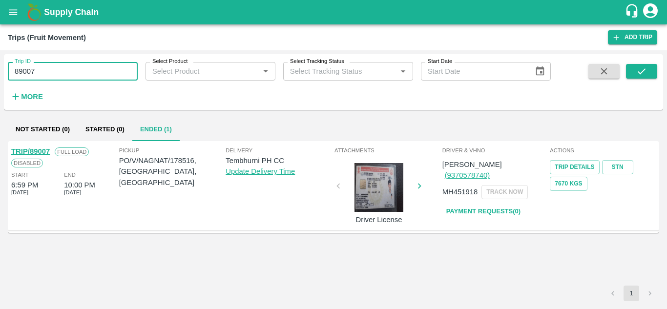
click at [41, 66] on input "89007" at bounding box center [73, 71] width 130 height 19
paste input "text"
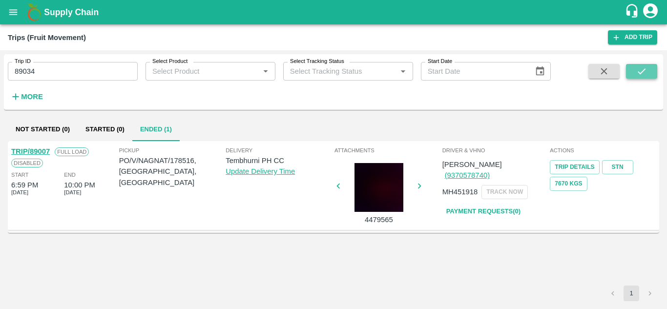
click at [650, 68] on button "submit" at bounding box center [641, 71] width 31 height 15
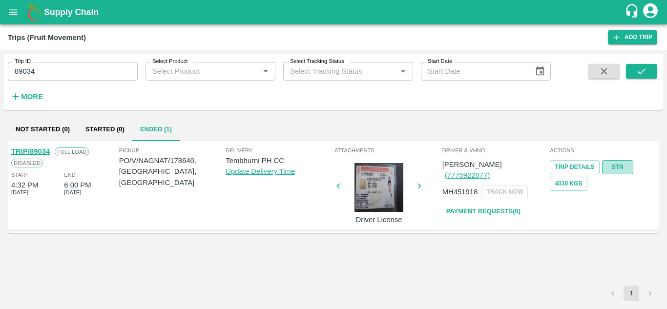
click at [622, 169] on link "STN" at bounding box center [617, 167] width 31 height 14
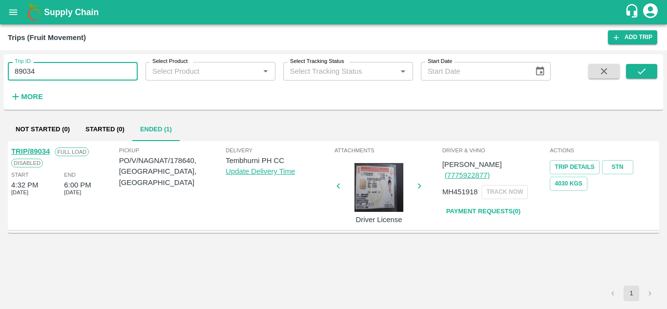
click at [50, 71] on input "89034" at bounding box center [73, 71] width 130 height 19
paste input "text"
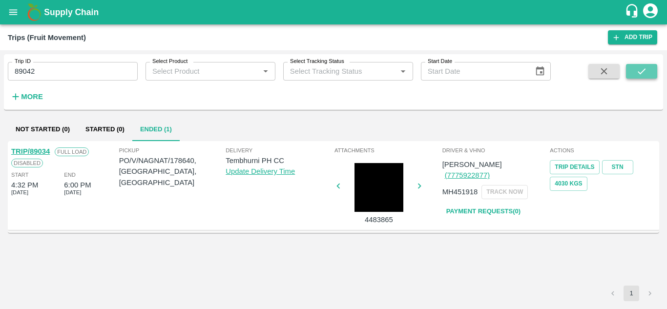
click at [646, 65] on button "submit" at bounding box center [641, 71] width 31 height 15
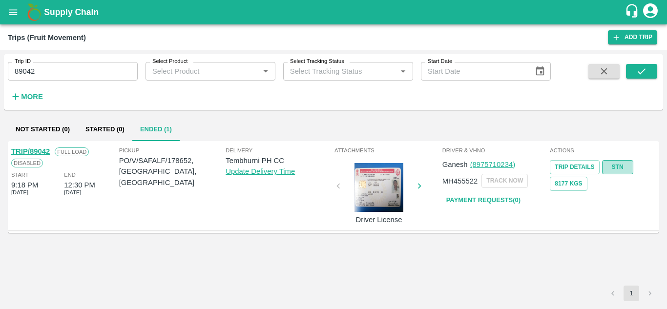
click at [622, 166] on link "STN" at bounding box center [617, 167] width 31 height 14
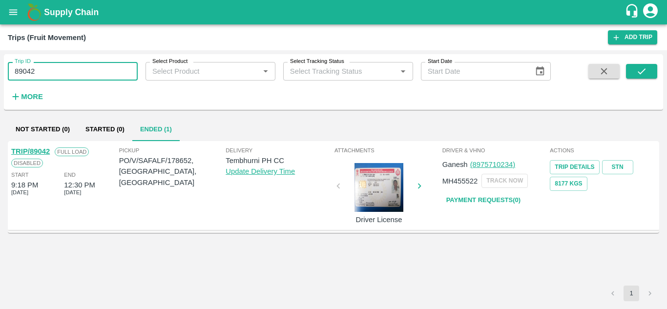
click at [72, 67] on input "89042" at bounding box center [73, 71] width 130 height 19
paste input "text"
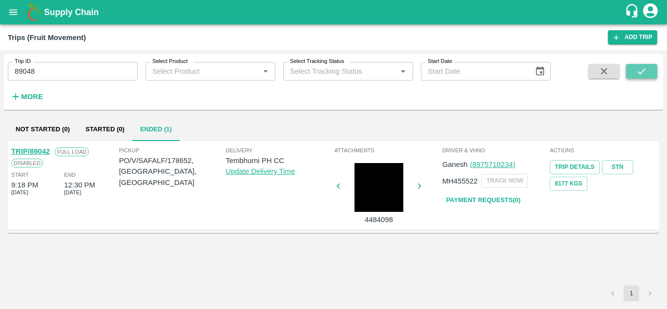
click at [641, 73] on icon "submit" at bounding box center [642, 71] width 8 height 6
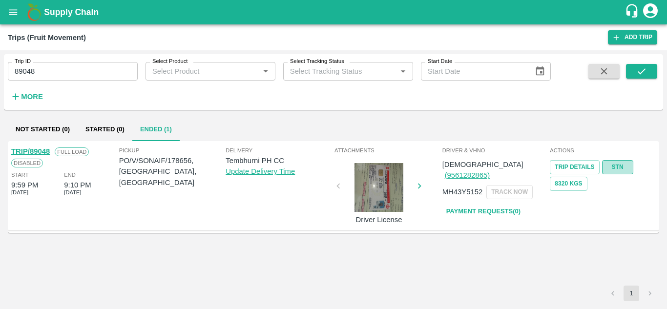
click at [620, 169] on link "STN" at bounding box center [617, 167] width 31 height 14
click at [54, 74] on input "89048" at bounding box center [73, 71] width 130 height 19
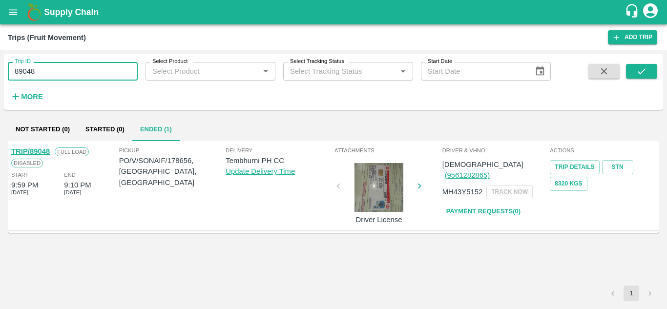
click at [54, 74] on input "89048" at bounding box center [73, 71] width 130 height 19
paste input "text"
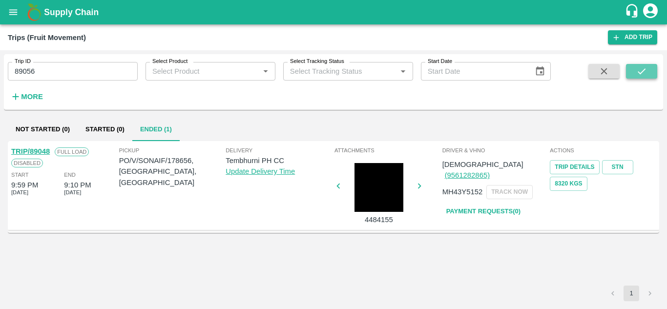
click at [653, 71] on button "submit" at bounding box center [641, 71] width 31 height 15
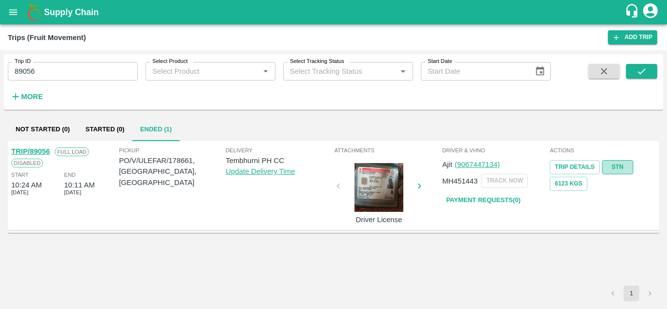
click at [614, 164] on link "STN" at bounding box center [617, 167] width 31 height 14
click at [38, 77] on input "89056" at bounding box center [73, 71] width 130 height 19
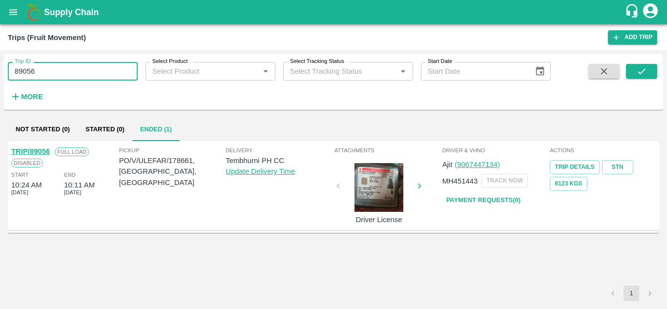
click at [38, 77] on input "89056" at bounding box center [73, 71] width 130 height 19
paste input "text"
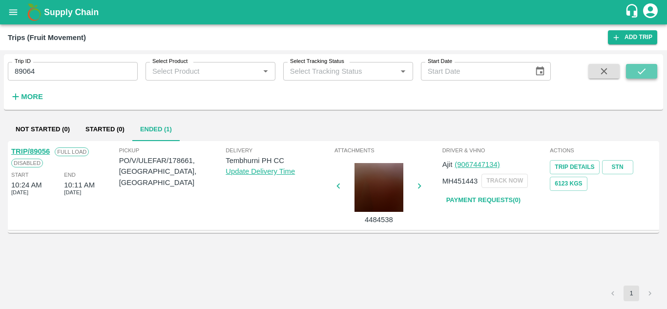
click at [647, 73] on icon "submit" at bounding box center [641, 71] width 11 height 11
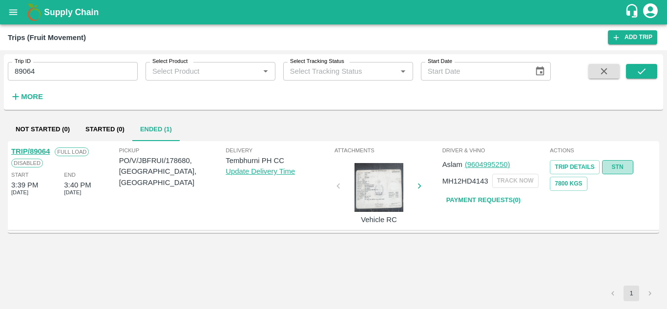
click at [620, 168] on link "STN" at bounding box center [617, 167] width 31 height 14
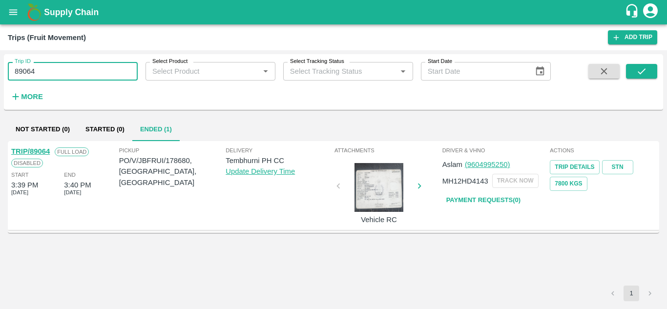
click at [42, 72] on input "89064" at bounding box center [73, 71] width 130 height 19
paste input "text"
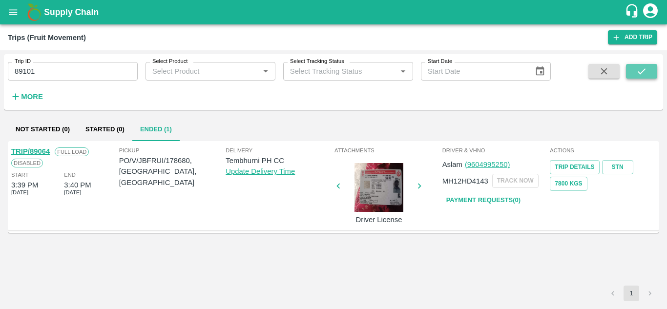
click at [643, 72] on icon "submit" at bounding box center [641, 71] width 11 height 11
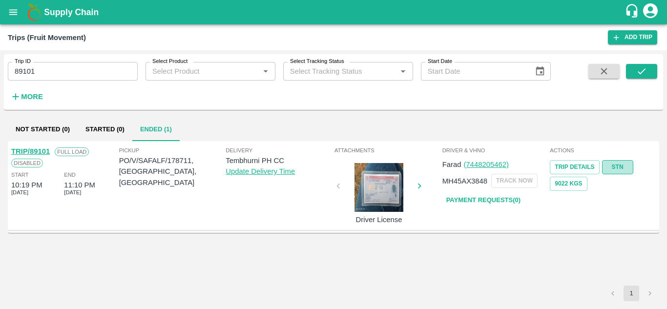
click at [618, 164] on link "STN" at bounding box center [617, 167] width 31 height 14
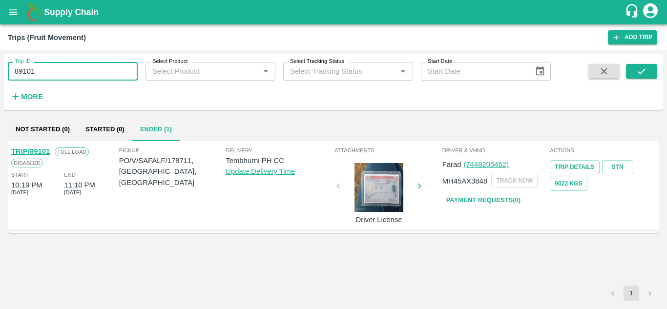
click at [46, 67] on input "89101" at bounding box center [73, 71] width 130 height 19
paste input "text"
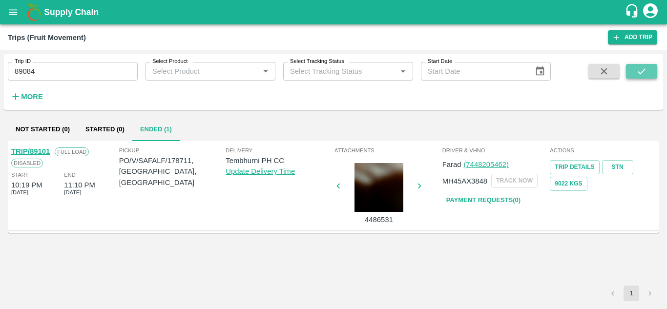
click at [644, 68] on icon "submit" at bounding box center [641, 71] width 11 height 11
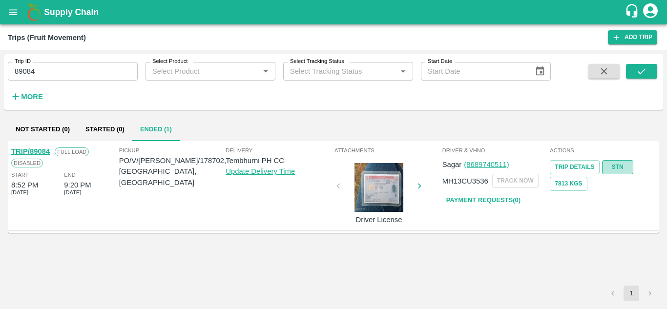
click at [619, 163] on link "STN" at bounding box center [617, 167] width 31 height 14
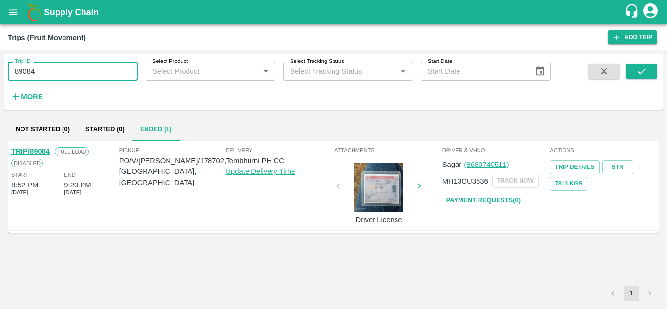
click at [51, 68] on input "89084" at bounding box center [73, 71] width 130 height 19
paste input "text"
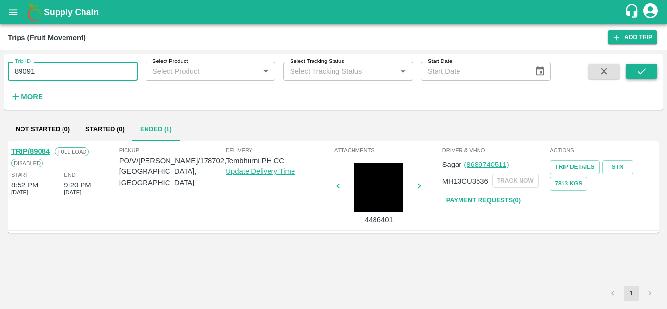
click at [643, 71] on icon "submit" at bounding box center [642, 71] width 8 height 6
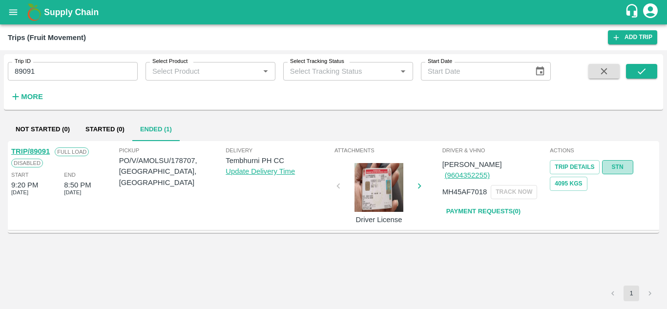
click at [621, 162] on link "STN" at bounding box center [617, 167] width 31 height 14
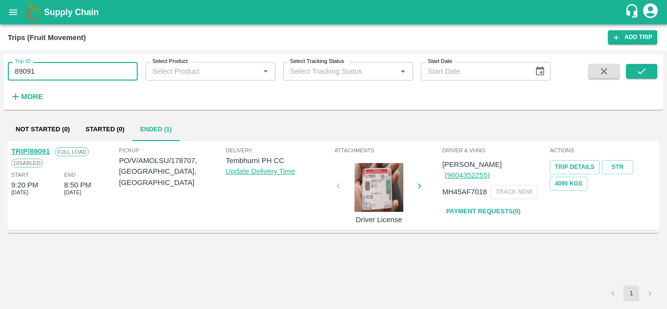
click at [55, 71] on input "89091" at bounding box center [73, 71] width 130 height 19
paste input "text"
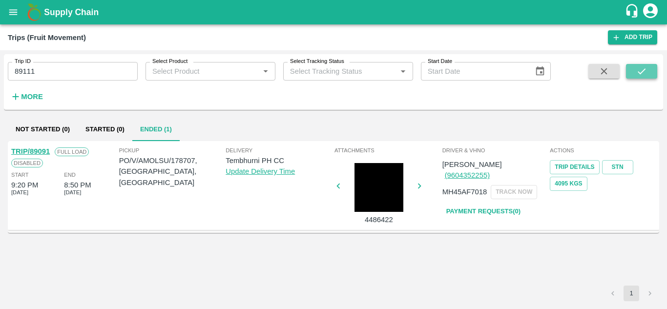
click at [649, 72] on button "submit" at bounding box center [641, 71] width 31 height 15
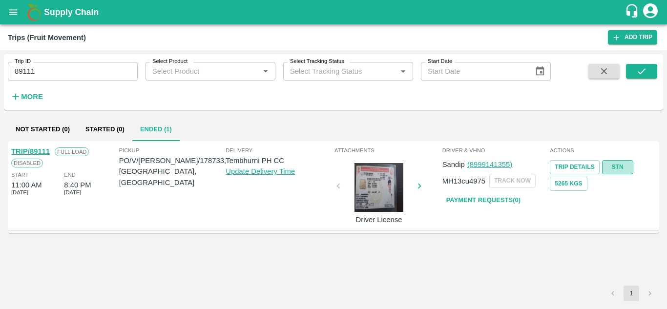
click at [621, 162] on link "STN" at bounding box center [617, 167] width 31 height 14
click at [46, 68] on input "89111" at bounding box center [73, 71] width 130 height 19
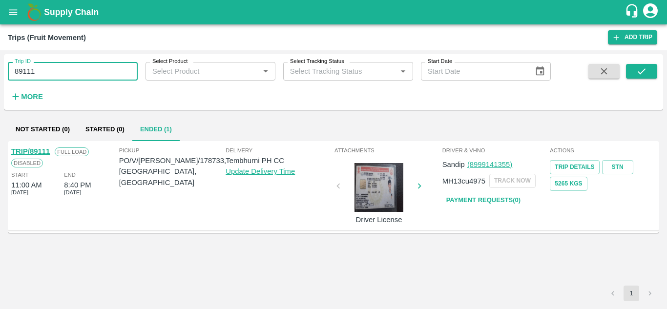
click at [46, 68] on input "89111" at bounding box center [73, 71] width 130 height 19
paste input "text"
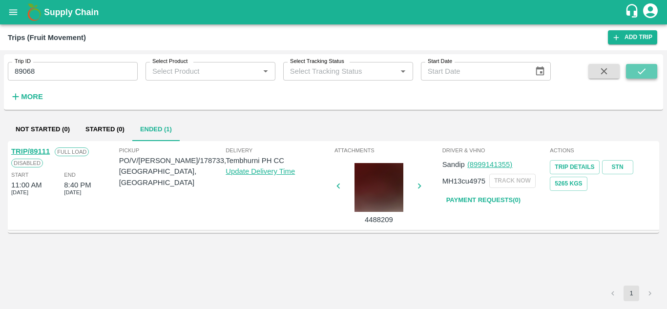
click at [642, 73] on icon "submit" at bounding box center [641, 71] width 11 height 11
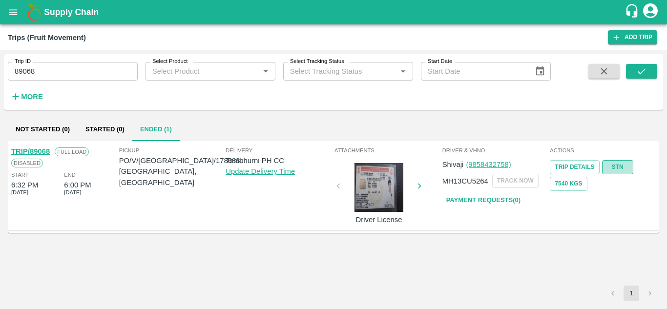
click at [620, 165] on link "STN" at bounding box center [617, 167] width 31 height 14
click at [62, 79] on input "89068" at bounding box center [73, 71] width 130 height 19
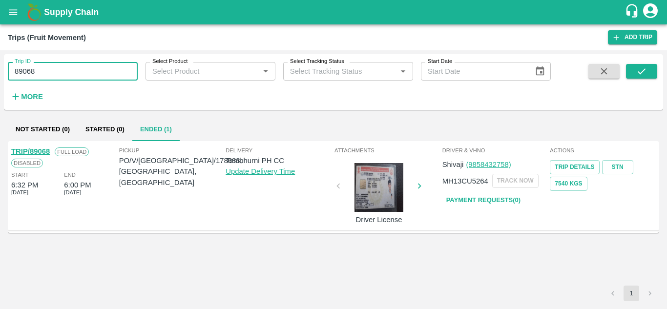
click at [62, 79] on input "89068" at bounding box center [73, 71] width 130 height 19
paste input "text"
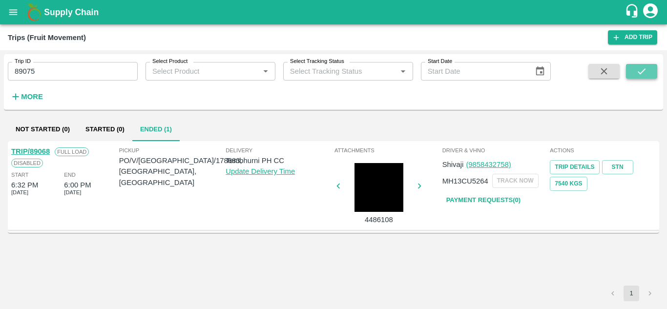
click at [635, 66] on button "submit" at bounding box center [641, 71] width 31 height 15
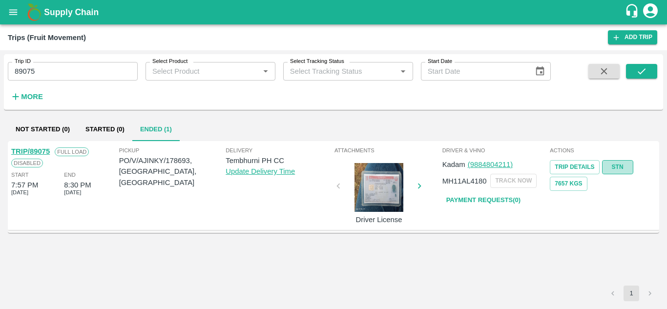
click at [617, 168] on link "STN" at bounding box center [617, 167] width 31 height 14
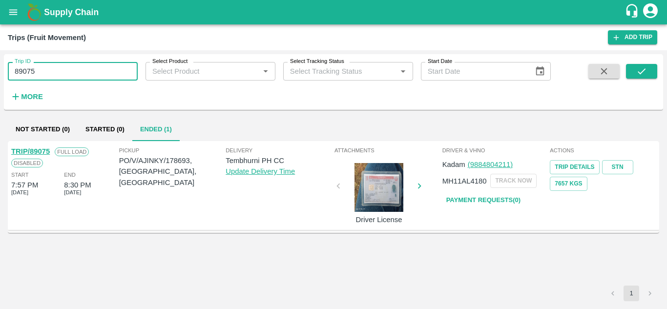
click at [62, 68] on input "89075" at bounding box center [73, 71] width 130 height 19
paste input "text"
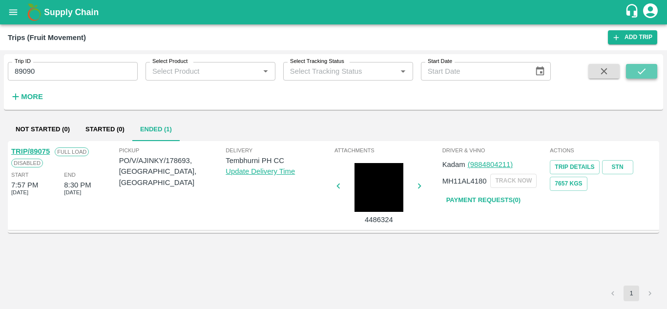
click at [642, 73] on icon "submit" at bounding box center [641, 71] width 11 height 11
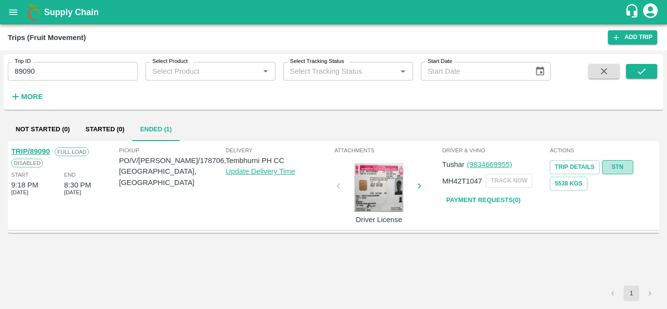
click at [624, 172] on link "STN" at bounding box center [617, 167] width 31 height 14
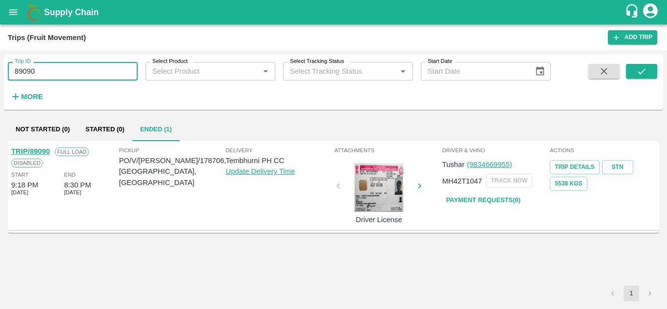
click at [54, 74] on input "89090" at bounding box center [73, 71] width 130 height 19
paste input "text"
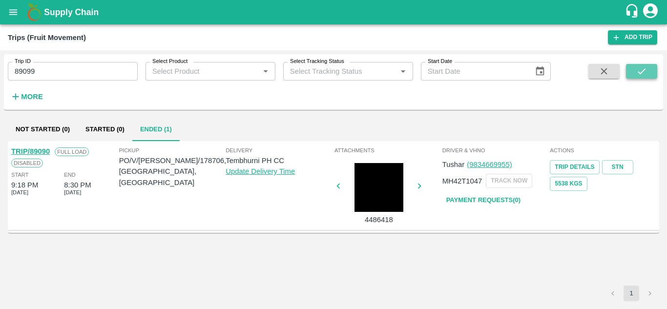
click at [649, 72] on button "submit" at bounding box center [641, 71] width 31 height 15
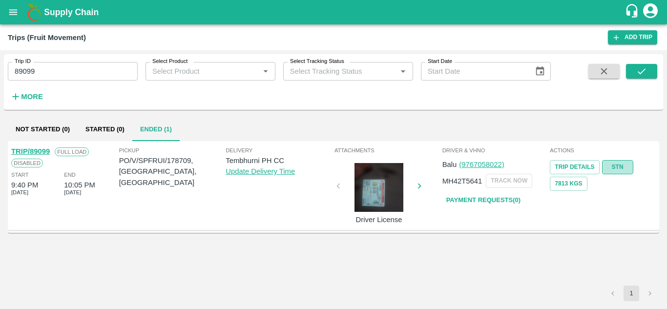
click at [623, 169] on link "STN" at bounding box center [617, 167] width 31 height 14
drag, startPoint x: 73, startPoint y: 62, endPoint x: 49, endPoint y: 66, distance: 24.3
click at [49, 66] on div "Trip ID 89099 Trip ID" at bounding box center [69, 67] width 138 height 26
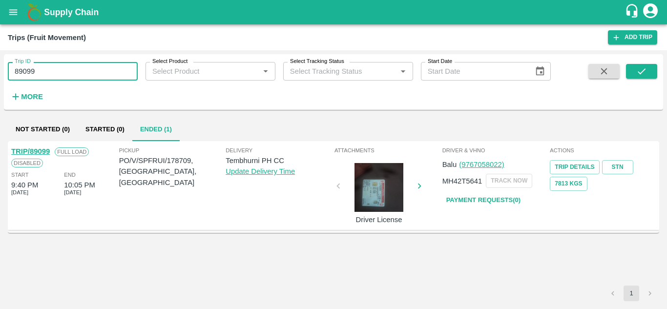
click at [49, 66] on input "89099" at bounding box center [73, 71] width 130 height 19
paste input "text"
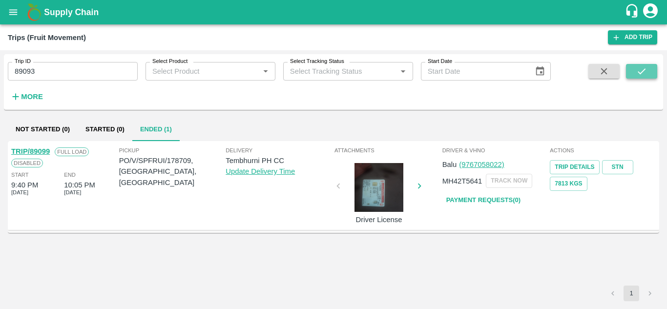
click at [637, 70] on icon "submit" at bounding box center [641, 71] width 11 height 11
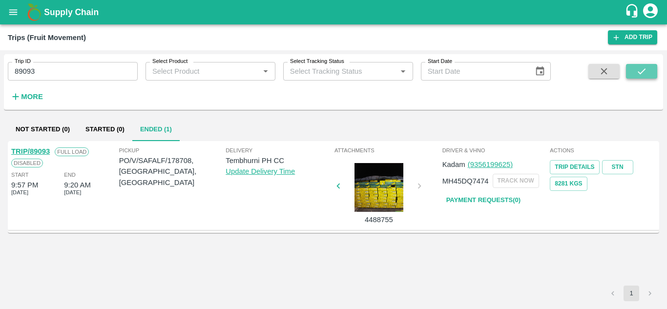
click at [639, 67] on icon "submit" at bounding box center [641, 71] width 11 height 11
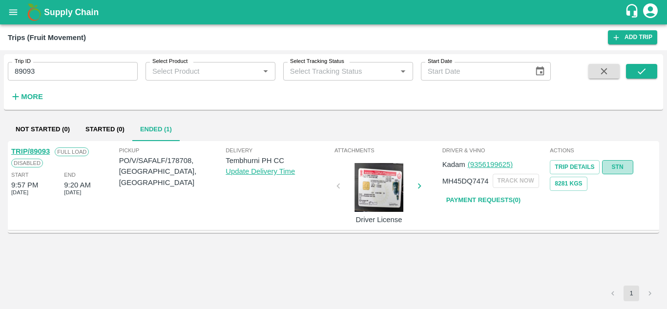
click at [617, 169] on link "STN" at bounding box center [617, 167] width 31 height 14
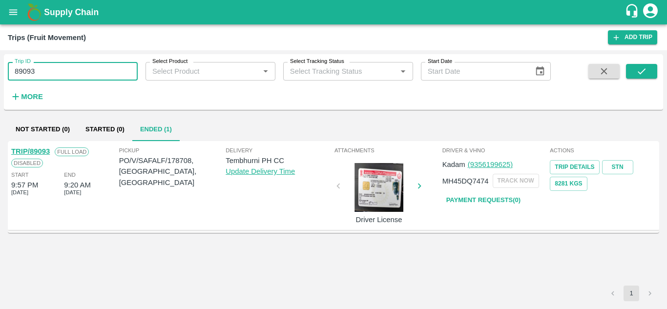
click at [53, 75] on input "89093" at bounding box center [73, 71] width 130 height 19
paste input "text"
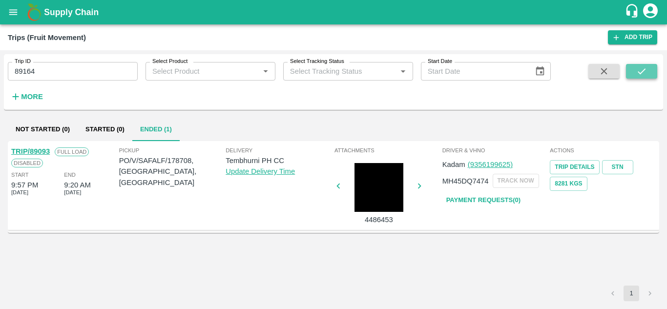
click at [642, 70] on icon "submit" at bounding box center [641, 71] width 11 height 11
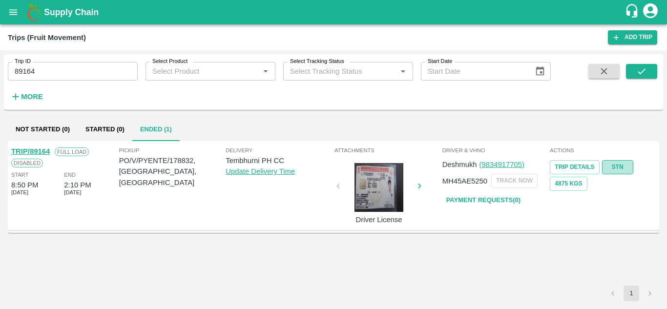
click at [618, 164] on link "STN" at bounding box center [617, 167] width 31 height 14
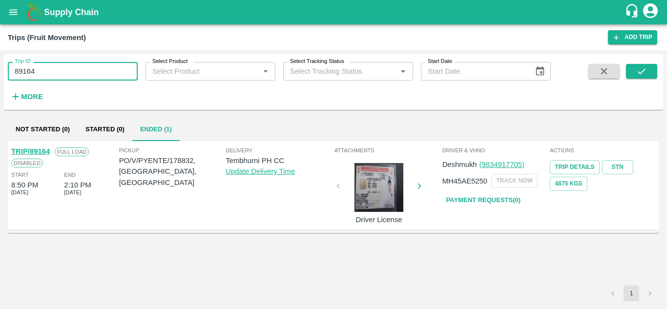
click at [48, 66] on input "89164" at bounding box center [73, 71] width 130 height 19
paste input "text"
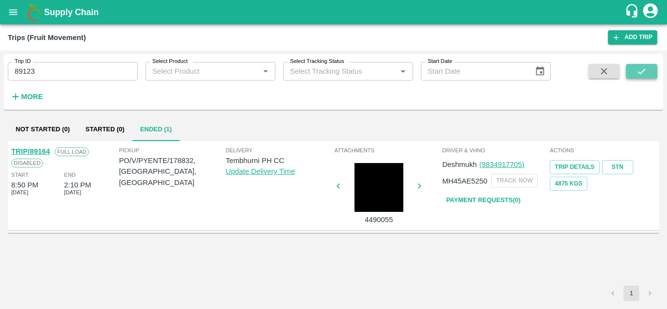
click at [651, 67] on button "submit" at bounding box center [641, 71] width 31 height 15
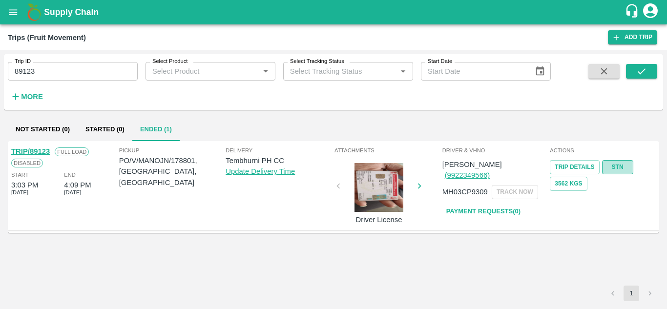
click at [618, 169] on link "STN" at bounding box center [617, 167] width 31 height 14
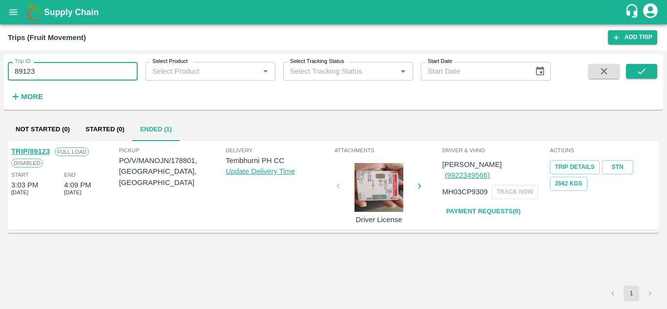
click at [60, 67] on input "89123" at bounding box center [73, 71] width 130 height 19
paste input "text"
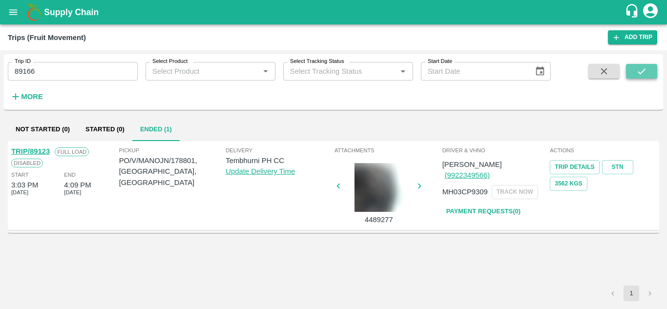
click at [635, 70] on button "submit" at bounding box center [641, 71] width 31 height 15
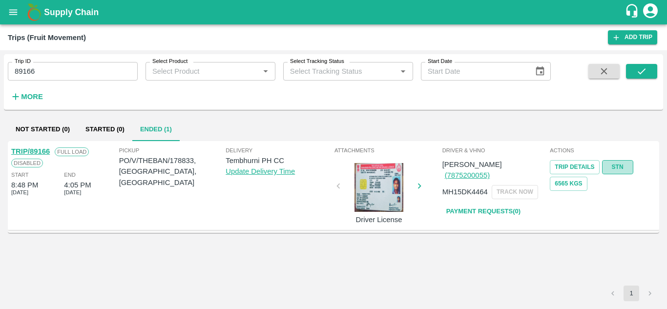
click at [615, 164] on link "STN" at bounding box center [617, 167] width 31 height 14
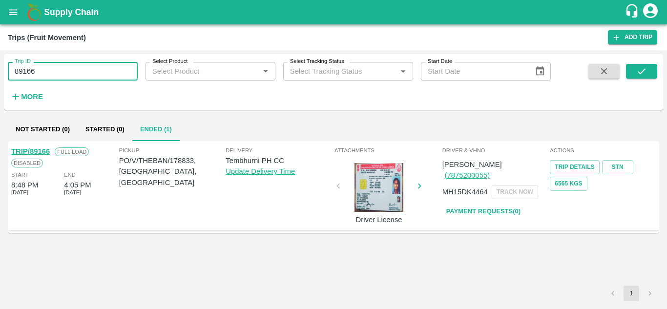
click at [62, 74] on input "89166" at bounding box center [73, 71] width 130 height 19
paste input "text"
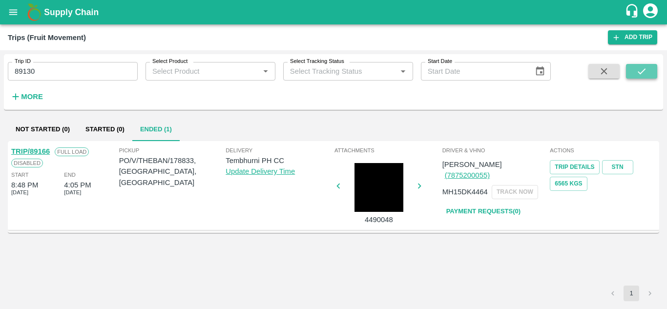
click at [637, 73] on icon "submit" at bounding box center [641, 71] width 11 height 11
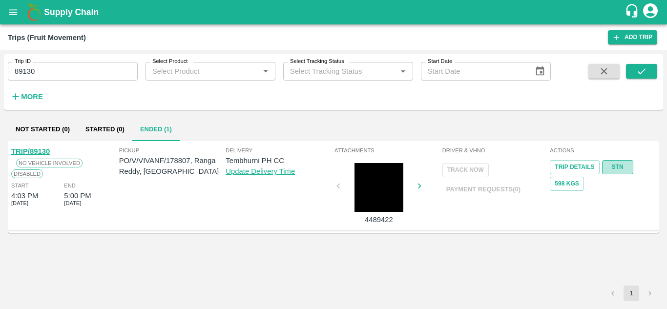
click at [616, 161] on link "STN" at bounding box center [617, 167] width 31 height 14
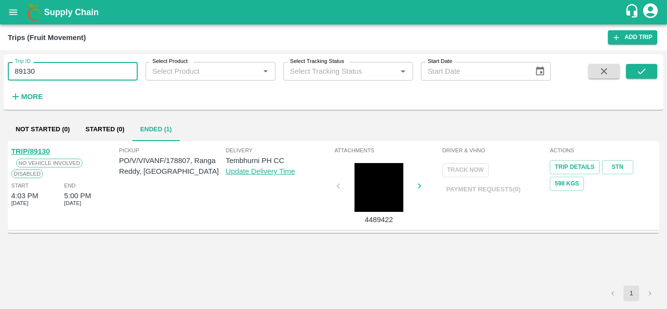
click at [58, 78] on input "89130" at bounding box center [73, 71] width 130 height 19
paste input "text"
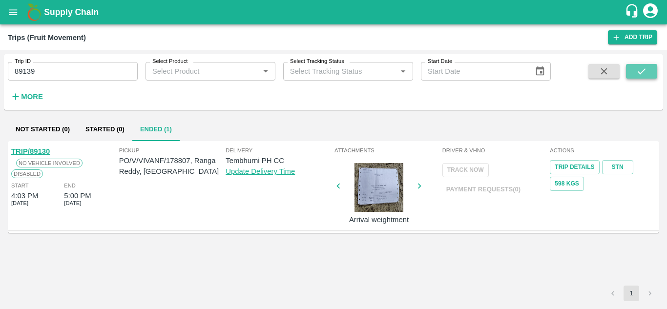
click at [646, 75] on icon "submit" at bounding box center [641, 71] width 11 height 11
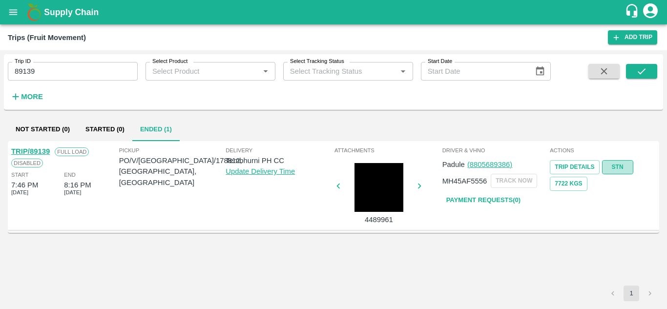
click at [619, 163] on link "STN" at bounding box center [617, 167] width 31 height 14
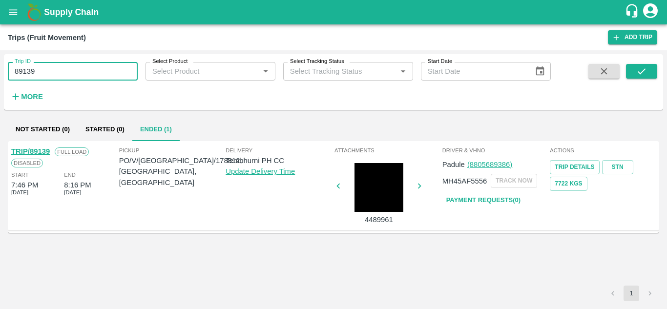
click at [43, 76] on input "89139" at bounding box center [73, 71] width 130 height 19
paste input "text"
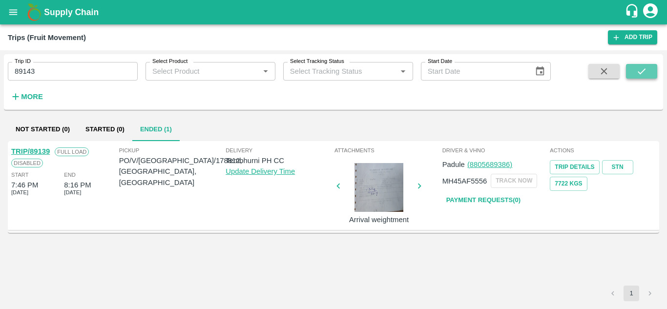
click at [638, 69] on icon "submit" at bounding box center [641, 71] width 11 height 11
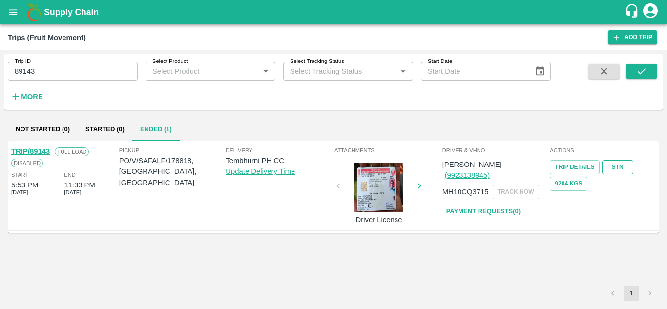
click at [624, 160] on link "STN" at bounding box center [617, 167] width 31 height 14
click at [56, 75] on input "89143" at bounding box center [73, 71] width 130 height 19
paste input "text"
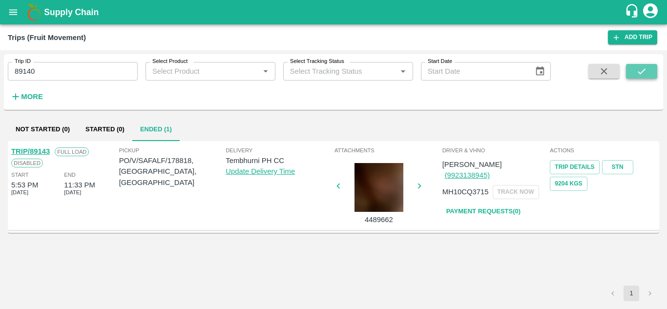
click at [639, 73] on icon "submit" at bounding box center [642, 71] width 8 height 6
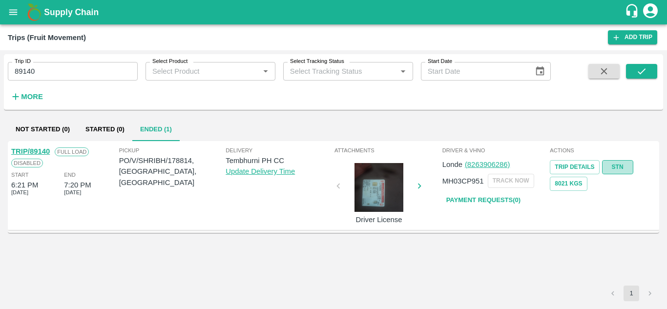
click at [604, 165] on link "STN" at bounding box center [617, 167] width 31 height 14
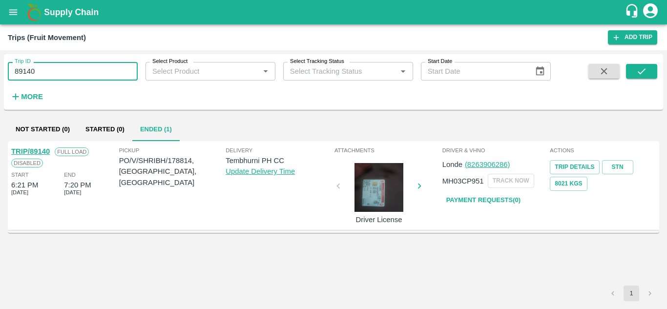
click at [55, 71] on input "89140" at bounding box center [73, 71] width 130 height 19
paste input "text"
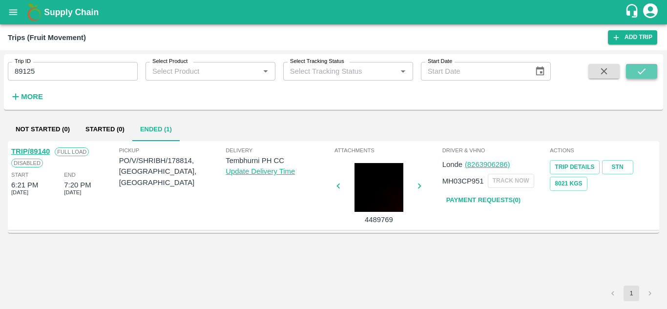
click at [643, 66] on icon "submit" at bounding box center [641, 71] width 11 height 11
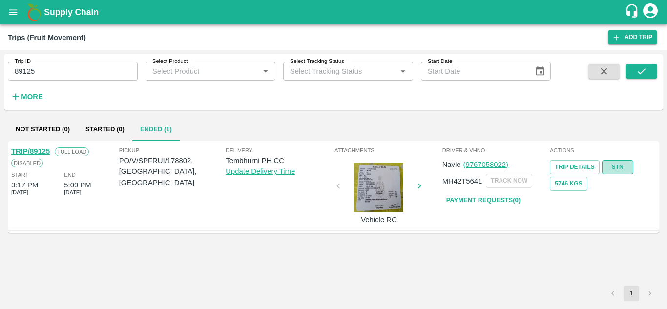
click at [621, 163] on link "STN" at bounding box center [617, 167] width 31 height 14
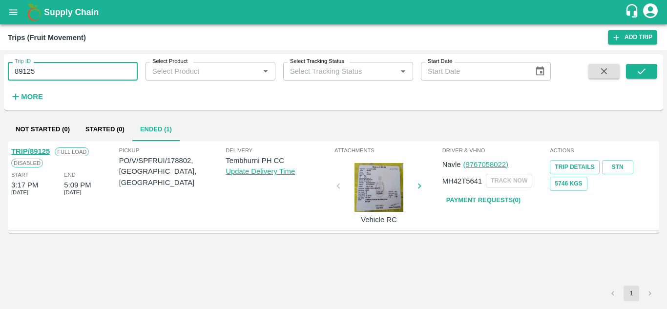
click at [40, 69] on input "89125" at bounding box center [73, 71] width 130 height 19
paste input "text"
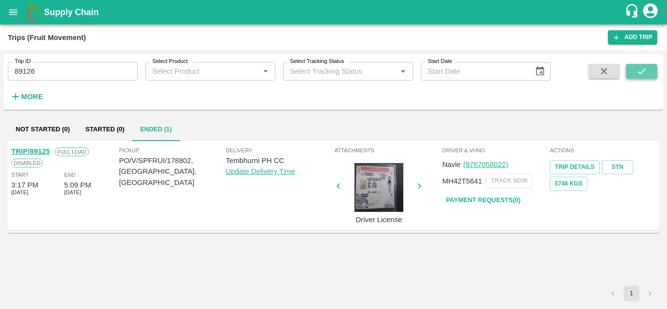
click at [639, 70] on icon "submit" at bounding box center [641, 71] width 11 height 11
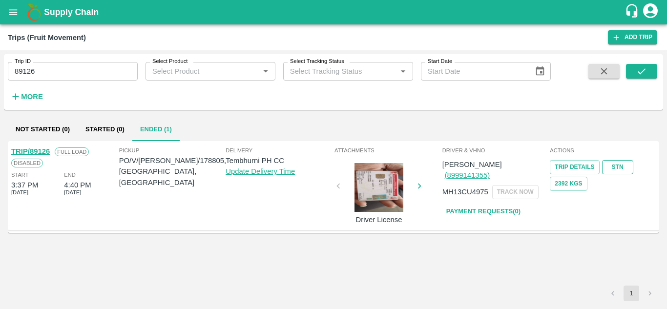
click at [619, 167] on link "STN" at bounding box center [617, 167] width 31 height 14
click at [67, 79] on input "89126" at bounding box center [73, 71] width 130 height 19
paste input "text"
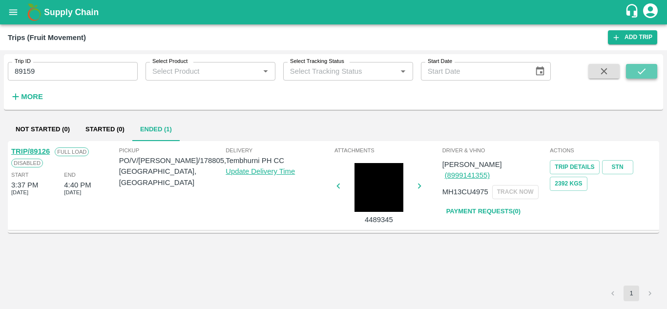
click at [641, 71] on icon "submit" at bounding box center [641, 71] width 11 height 11
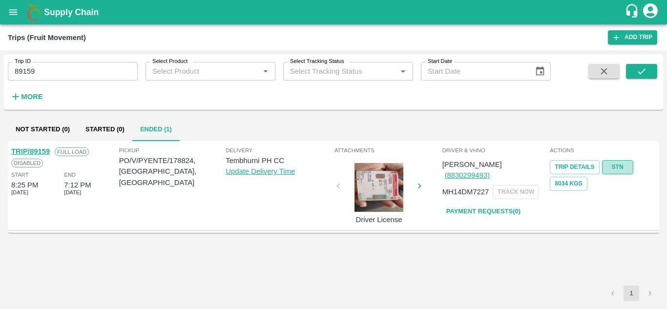
click at [618, 168] on link "STN" at bounding box center [617, 167] width 31 height 14
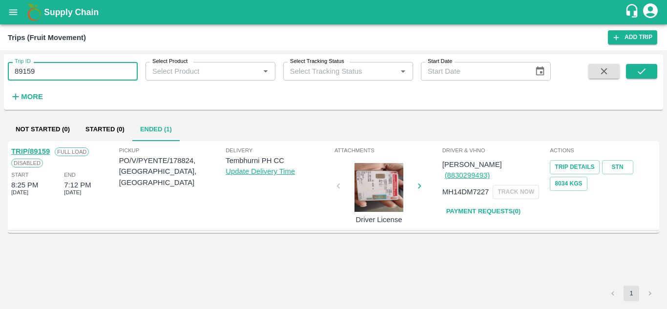
click at [41, 76] on input "89159" at bounding box center [73, 71] width 130 height 19
paste input "text"
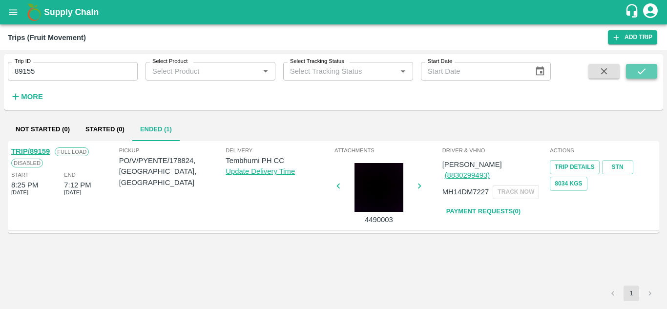
click at [635, 71] on button "submit" at bounding box center [641, 71] width 31 height 15
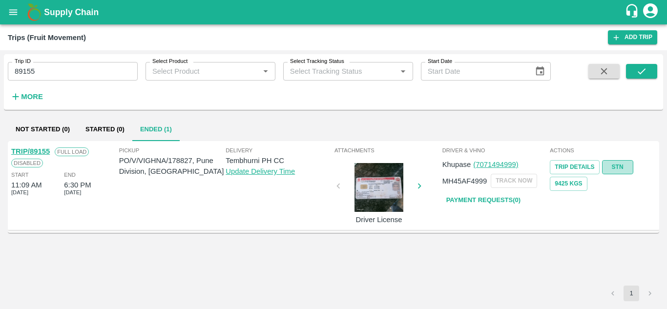
click at [616, 163] on link "STN" at bounding box center [617, 167] width 31 height 14
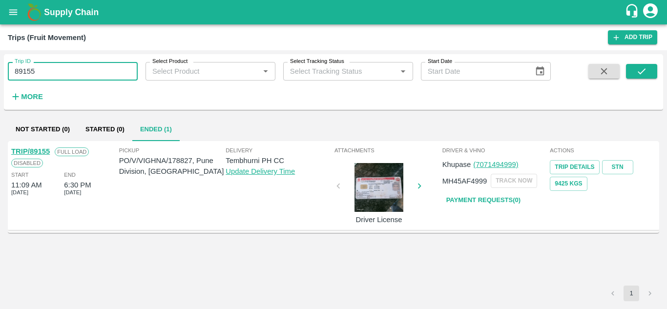
click at [40, 74] on input "89155" at bounding box center [73, 71] width 130 height 19
paste input "text"
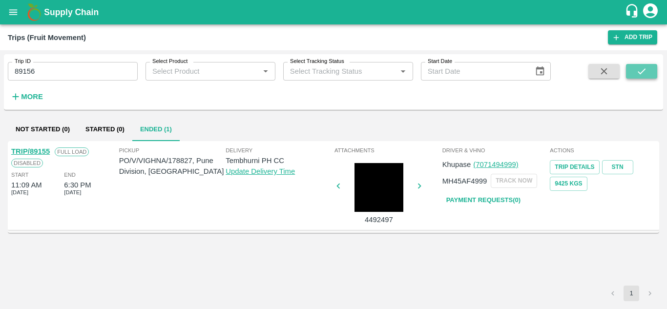
click at [652, 71] on button "submit" at bounding box center [641, 71] width 31 height 15
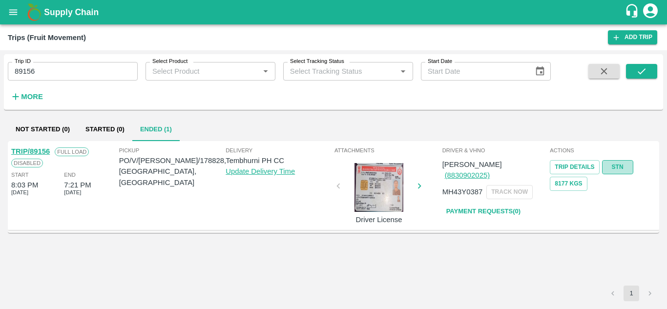
click at [614, 166] on link "STN" at bounding box center [617, 167] width 31 height 14
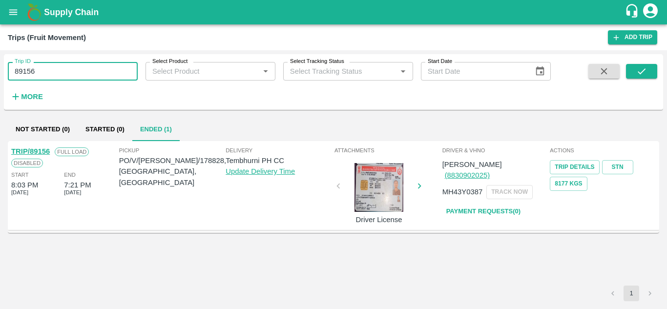
click at [50, 67] on input "89156" at bounding box center [73, 71] width 130 height 19
paste input "text"
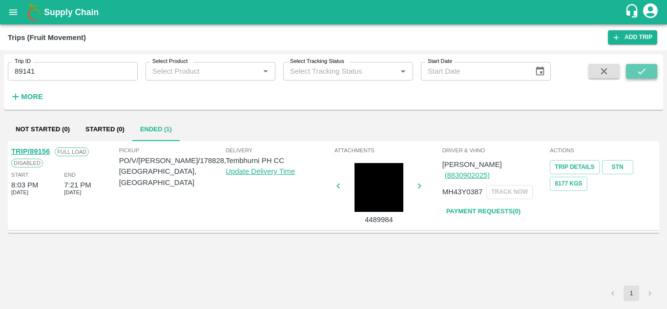
click at [646, 69] on icon "submit" at bounding box center [641, 71] width 11 height 11
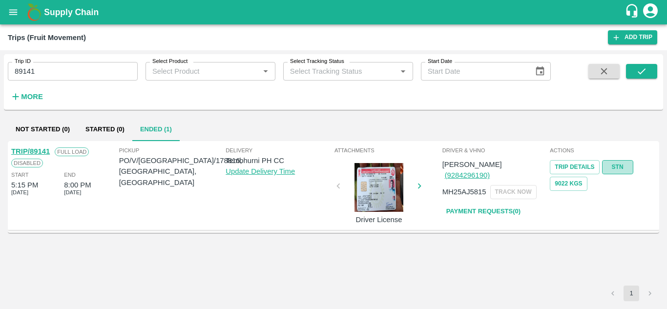
click at [621, 165] on link "STN" at bounding box center [617, 167] width 31 height 14
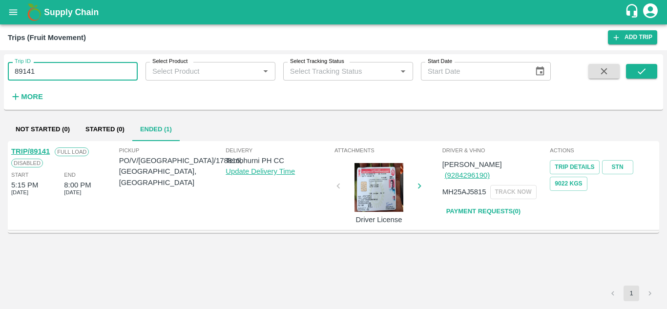
click at [49, 66] on input "89141" at bounding box center [73, 71] width 130 height 19
paste input "text"
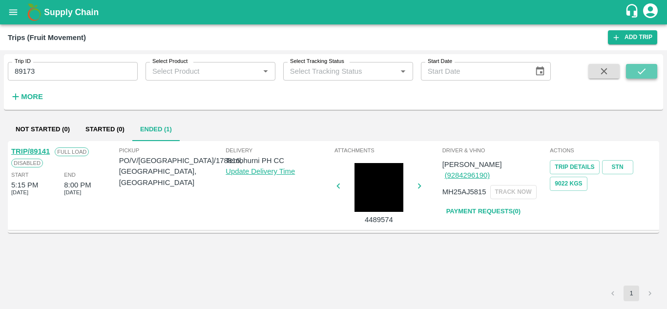
click at [641, 71] on icon "submit" at bounding box center [641, 71] width 11 height 11
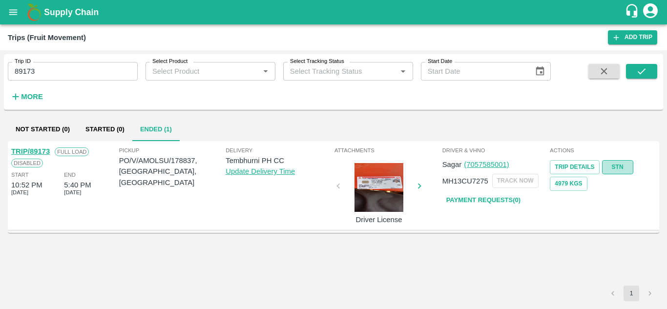
click at [614, 163] on link "STN" at bounding box center [617, 167] width 31 height 14
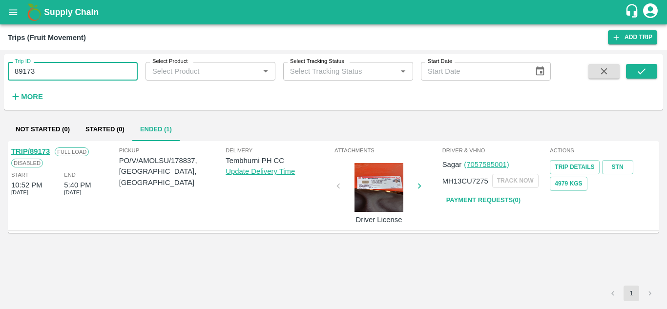
click at [60, 75] on input "89173" at bounding box center [73, 71] width 130 height 19
paste input "text"
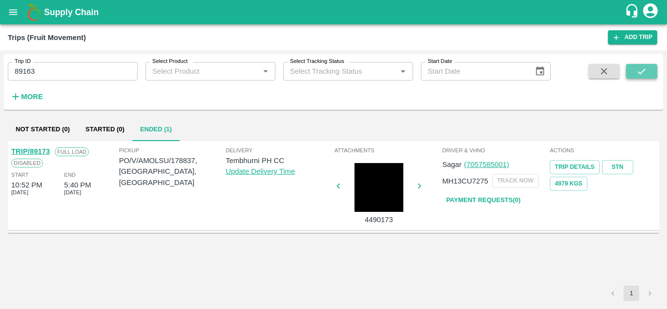
click at [634, 66] on button "submit" at bounding box center [641, 71] width 31 height 15
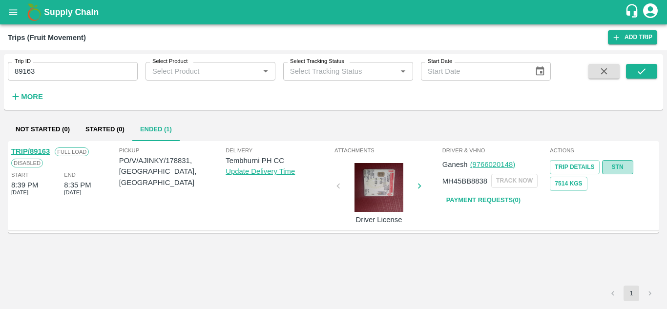
click at [621, 164] on link "STN" at bounding box center [617, 167] width 31 height 14
click at [53, 71] on input "89163" at bounding box center [73, 71] width 130 height 19
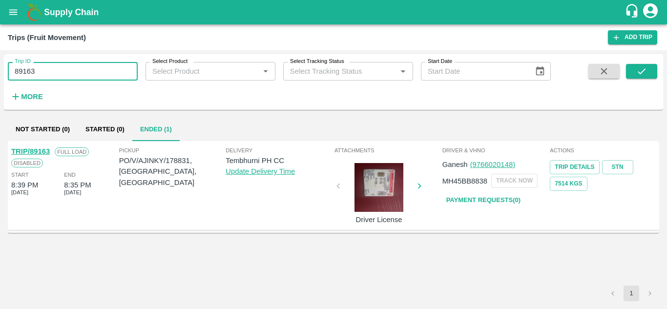
click at [53, 71] on input "89163" at bounding box center [73, 71] width 130 height 19
paste input "text"
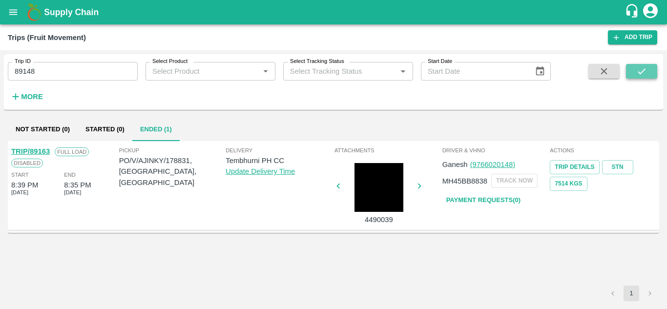
click at [642, 69] on icon "submit" at bounding box center [641, 71] width 11 height 11
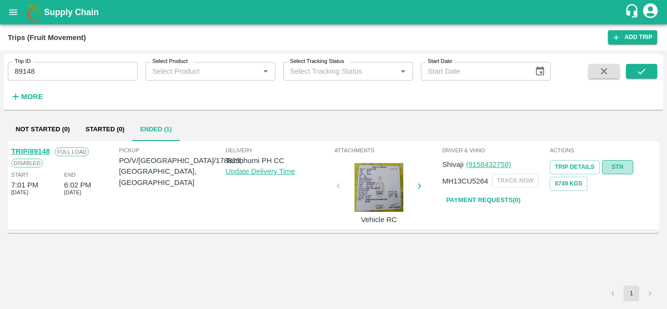
click at [615, 165] on link "STN" at bounding box center [617, 167] width 31 height 14
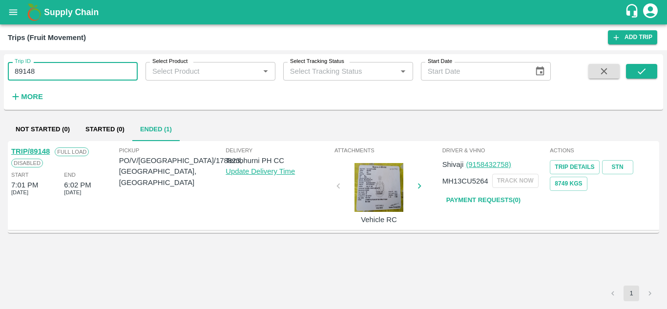
click at [31, 71] on input "89148" at bounding box center [73, 71] width 130 height 19
paste input "text"
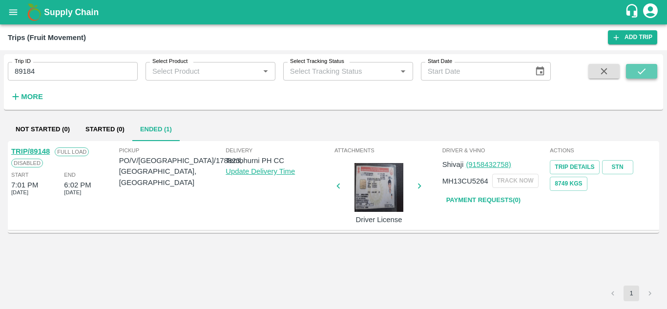
click at [639, 71] on icon "submit" at bounding box center [641, 71] width 11 height 11
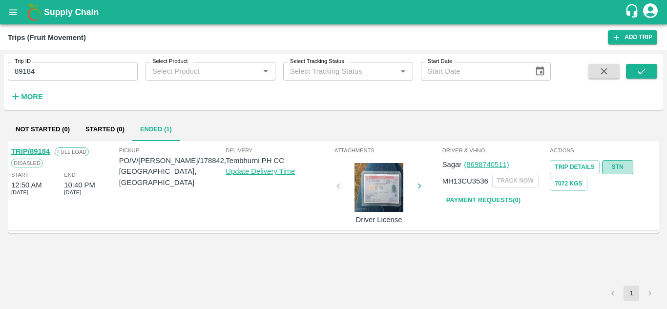
click at [610, 168] on link "STN" at bounding box center [617, 167] width 31 height 14
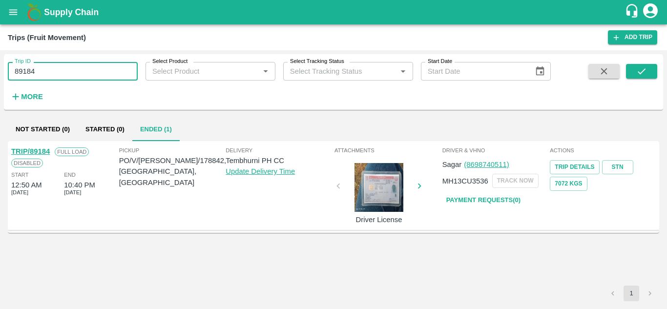
click at [68, 65] on input "89184" at bounding box center [73, 71] width 130 height 19
paste input "text"
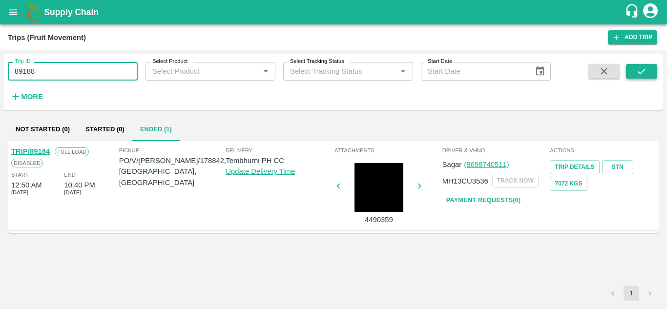
type input "89188"
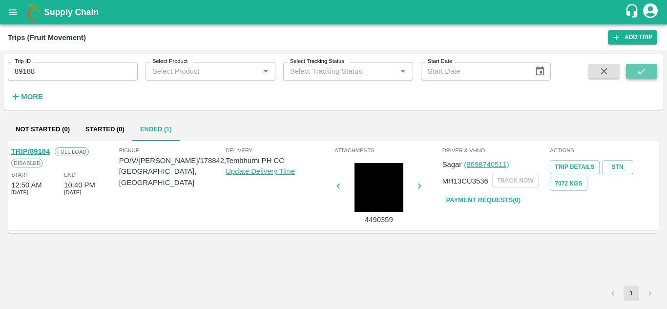
click at [641, 71] on icon "submit" at bounding box center [641, 71] width 11 height 11
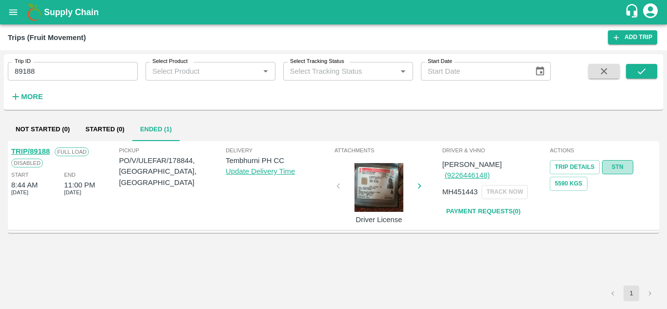
click at [625, 166] on link "STN" at bounding box center [617, 167] width 31 height 14
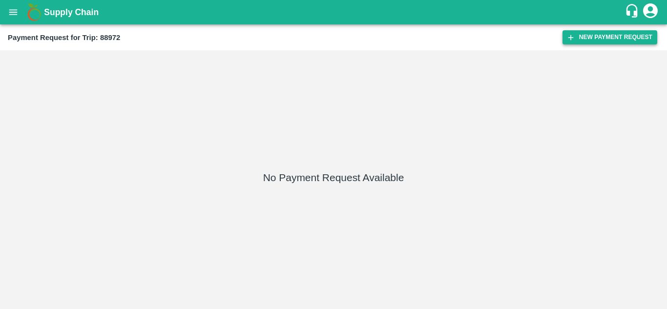
click at [623, 36] on button "New Payment Request" at bounding box center [610, 37] width 95 height 14
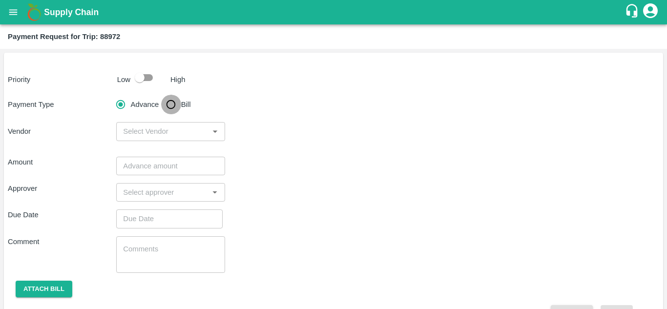
click at [168, 101] on input "Bill" at bounding box center [171, 105] width 20 height 20
radio input "true"
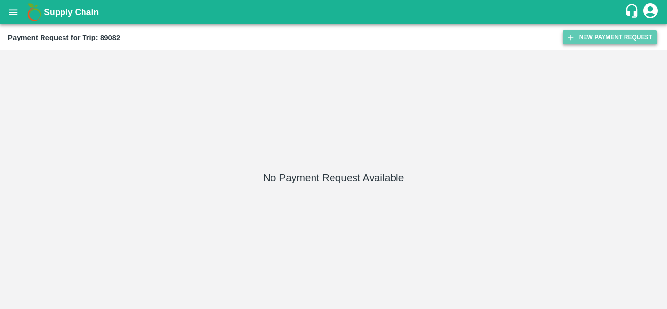
click at [589, 38] on button "New Payment Request" at bounding box center [610, 37] width 95 height 14
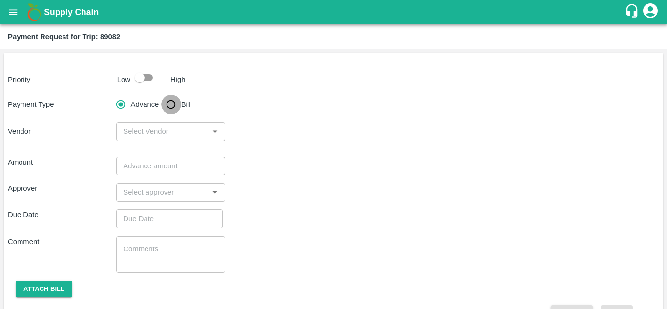
click at [173, 104] on input "Bill" at bounding box center [171, 105] width 20 height 20
radio input "true"
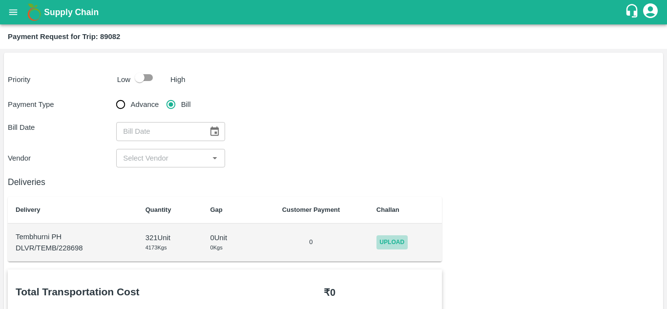
click at [394, 243] on span "Upload" at bounding box center [392, 242] width 31 height 14
click at [0, 0] on input "Upload" at bounding box center [0, 0] width 0 height 0
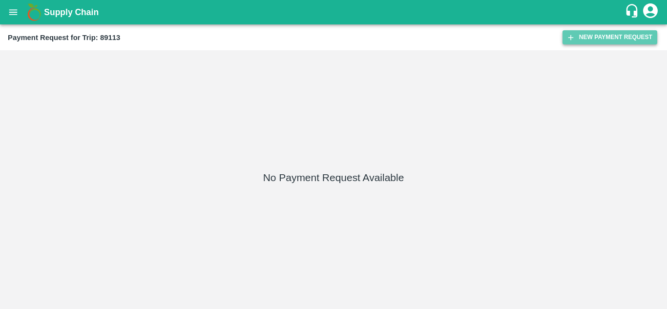
click at [628, 42] on button "New Payment Request" at bounding box center [610, 37] width 95 height 14
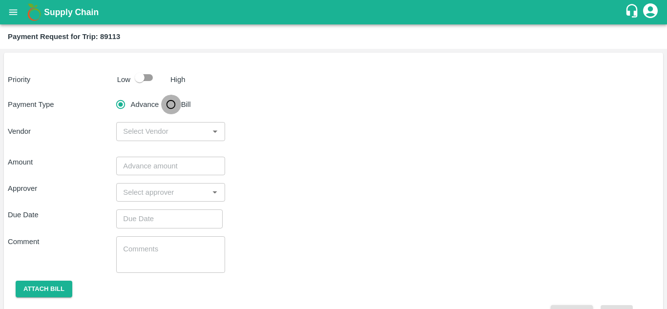
click at [169, 103] on input "Bill" at bounding box center [171, 105] width 20 height 20
radio input "true"
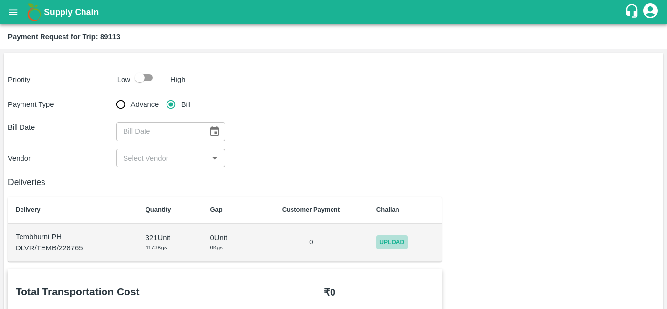
click at [393, 238] on span "Upload" at bounding box center [392, 242] width 31 height 14
click at [0, 0] on input "Upload" at bounding box center [0, 0] width 0 height 0
click at [394, 239] on span "Upload" at bounding box center [392, 242] width 31 height 14
click at [0, 0] on input "Upload" at bounding box center [0, 0] width 0 height 0
click at [391, 239] on span "Upload" at bounding box center [392, 242] width 31 height 14
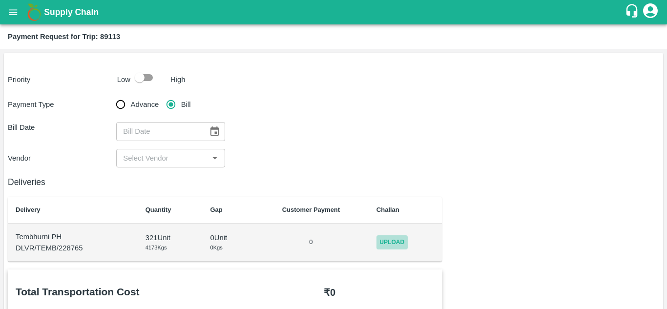
click at [0, 0] on input "Upload" at bounding box center [0, 0] width 0 height 0
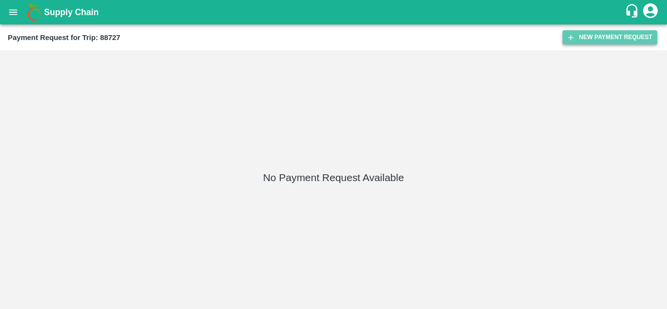
click at [595, 37] on button "New Payment Request" at bounding box center [610, 37] width 95 height 14
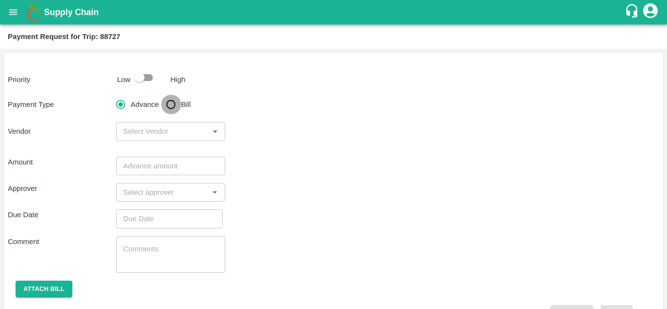
click at [169, 105] on input "Bill" at bounding box center [171, 105] width 20 height 20
radio input "true"
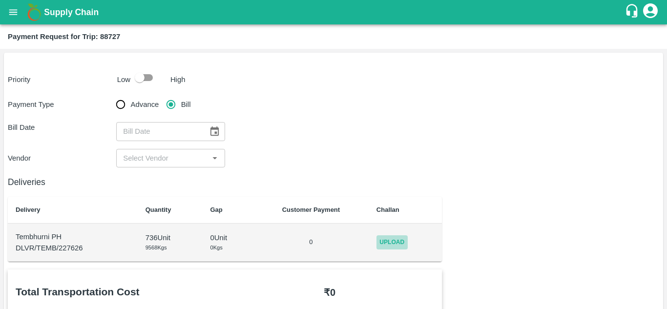
click at [387, 246] on span "Upload" at bounding box center [392, 242] width 31 height 14
click at [0, 0] on input "Upload" at bounding box center [0, 0] width 0 height 0
